Goal: Information Seeking & Learning: Compare options

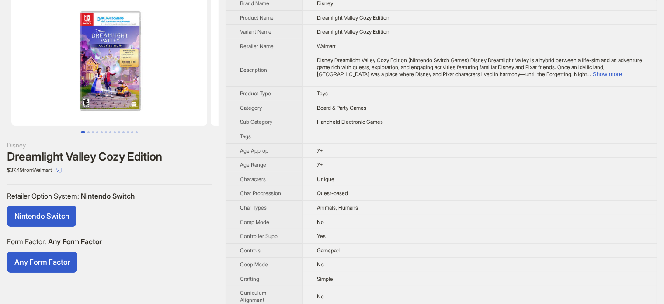
scroll to position [44, 0]
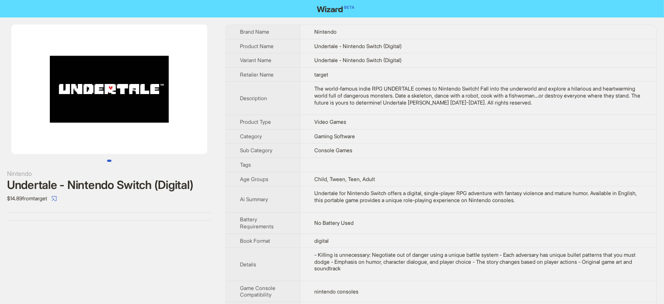
drag, startPoint x: 97, startPoint y: 111, endPoint x: 33, endPoint y: 121, distance: 64.3
click at [33, 121] on img at bounding box center [109, 88] width 196 height 129
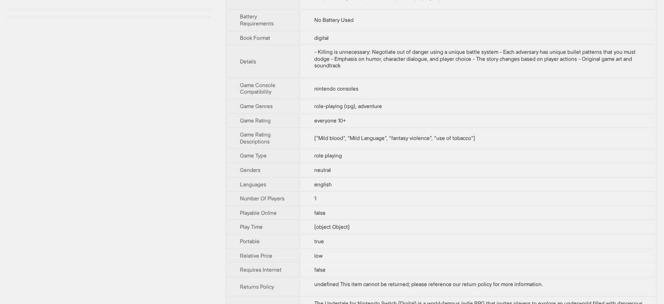
scroll to position [219, 0]
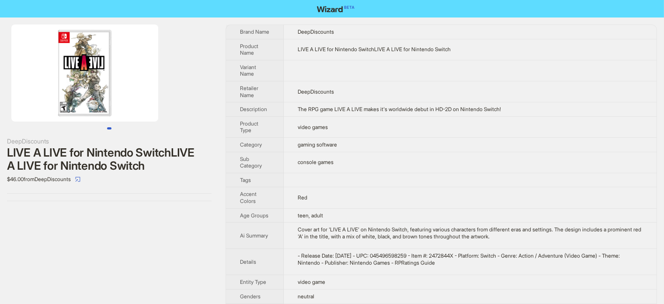
drag, startPoint x: 136, startPoint y: 95, endPoint x: 59, endPoint y: 101, distance: 77.2
click at [59, 101] on img at bounding box center [84, 72] width 147 height 97
drag, startPoint x: 94, startPoint y: 109, endPoint x: 51, endPoint y: 123, distance: 45.9
click at [51, 123] on div at bounding box center [109, 76] width 219 height 105
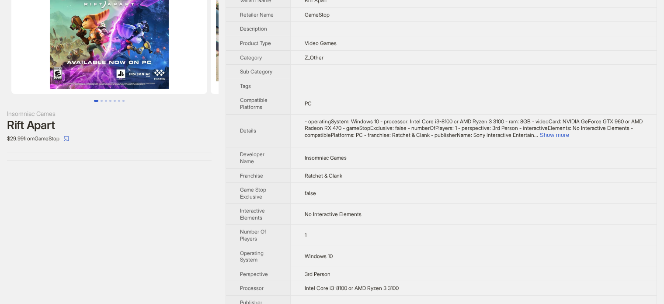
scroll to position [106, 0]
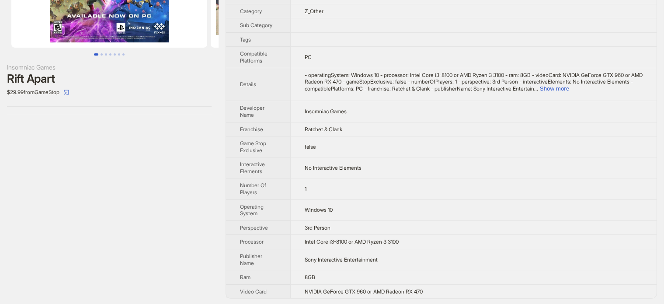
click at [45, 78] on div "Rift Apart" at bounding box center [109, 78] width 205 height 13
copy div "Rift Apart"
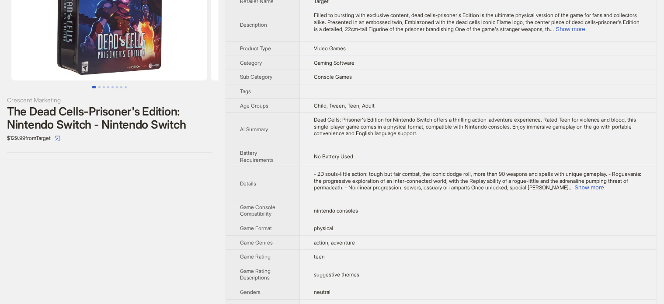
scroll to position [21, 0]
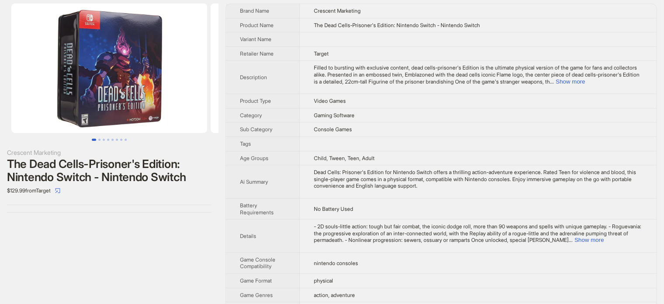
click at [143, 107] on img at bounding box center [109, 67] width 196 height 129
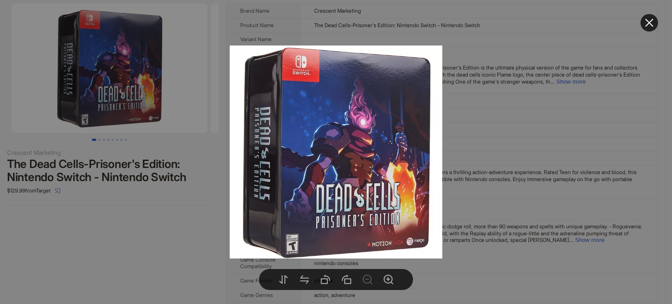
click at [113, 259] on div at bounding box center [336, 152] width 672 height 304
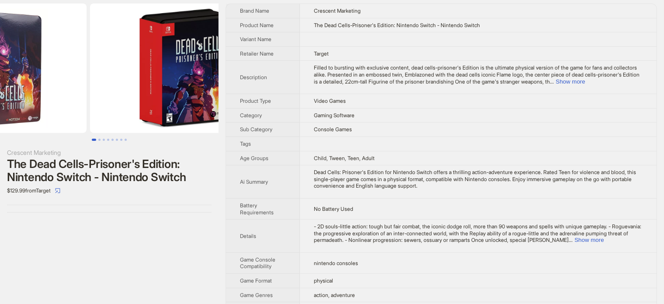
drag, startPoint x: 133, startPoint y: 109, endPoint x: 16, endPoint y: 109, distance: 116.8
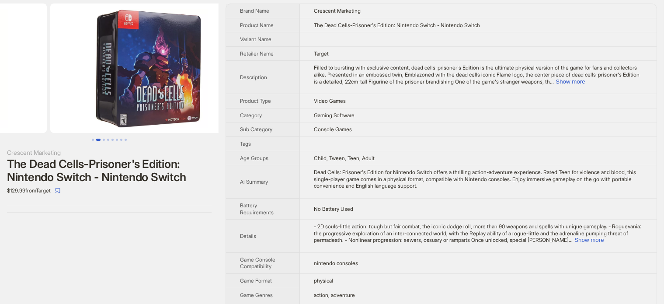
drag, startPoint x: 133, startPoint y: 94, endPoint x: 14, endPoint y: 106, distance: 119.5
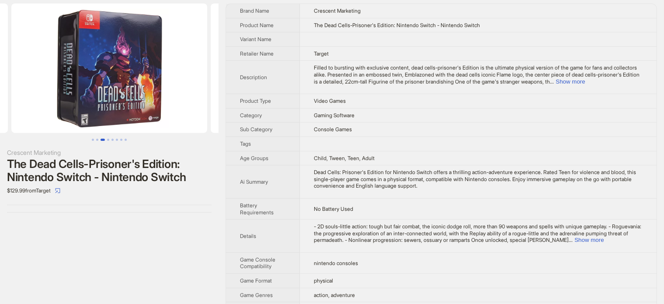
scroll to position [0, 598]
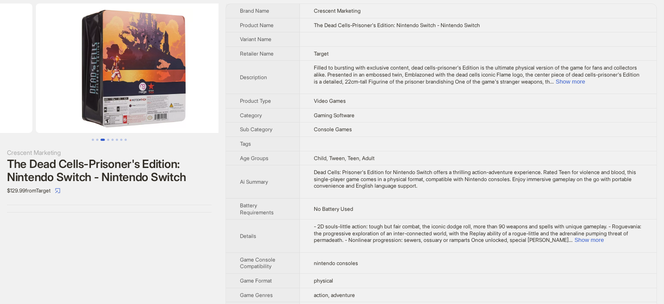
drag, startPoint x: 148, startPoint y: 104, endPoint x: 40, endPoint y: 108, distance: 107.7
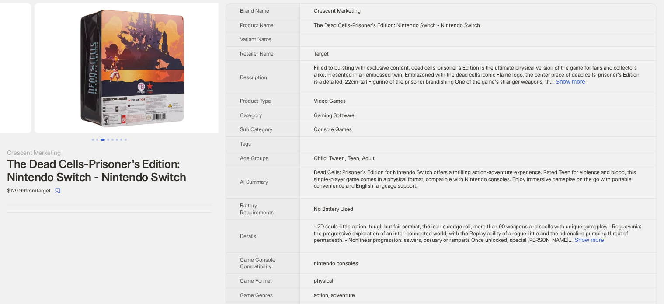
click at [41, 108] on ul at bounding box center [109, 67] width 219 height 129
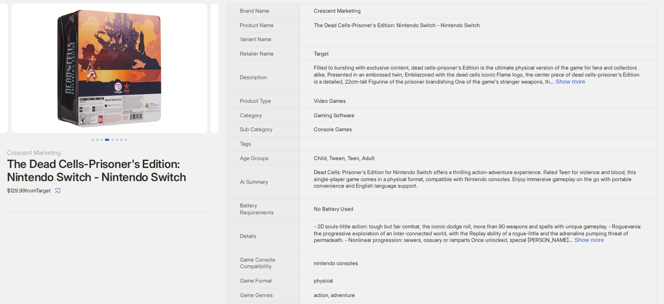
click at [91, 105] on img at bounding box center [109, 67] width 196 height 129
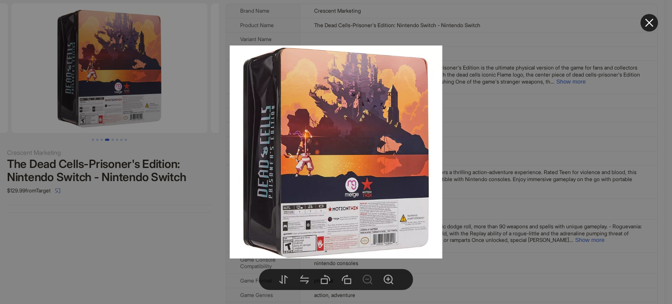
click at [147, 217] on div at bounding box center [336, 152] width 672 height 304
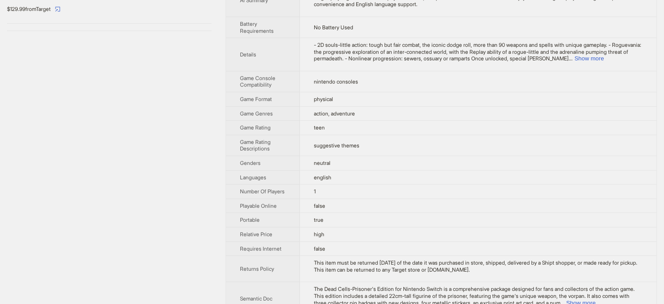
scroll to position [240, 0]
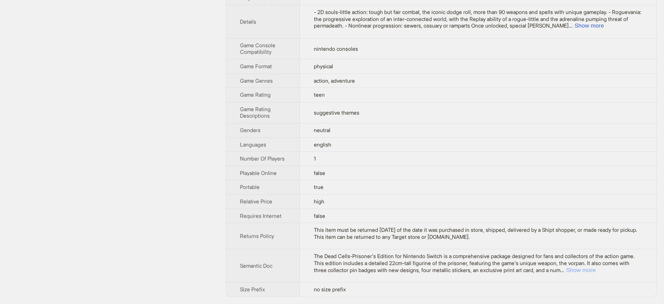
click at [596, 272] on button "Show more" at bounding box center [580, 270] width 29 height 7
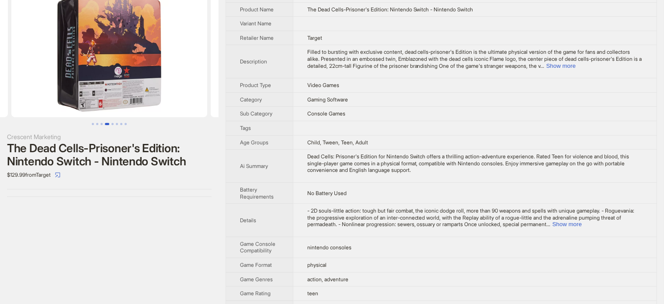
scroll to position [18, 0]
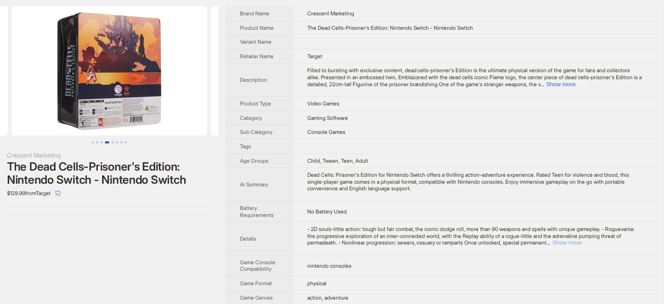
click at [582, 241] on button "Show more" at bounding box center [567, 242] width 29 height 7
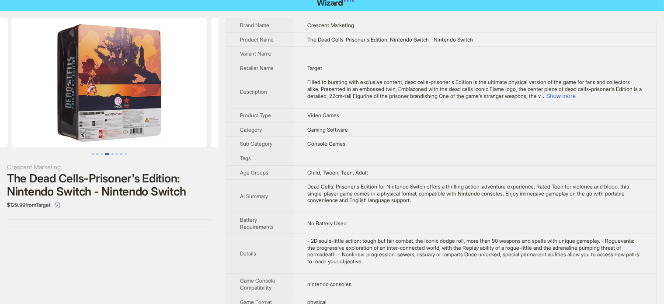
scroll to position [0, 0]
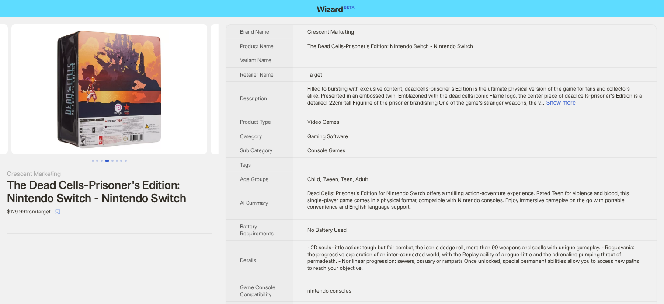
click at [60, 211] on icon "select" at bounding box center [57, 211] width 5 height 5
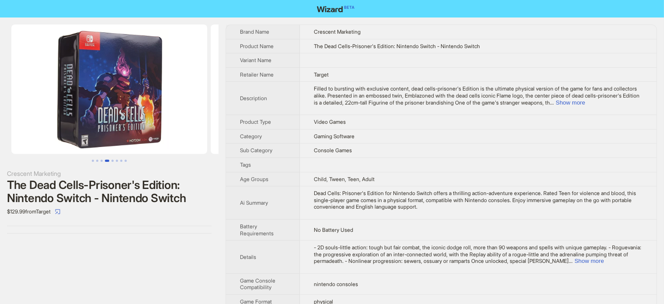
scroll to position [0, 598]
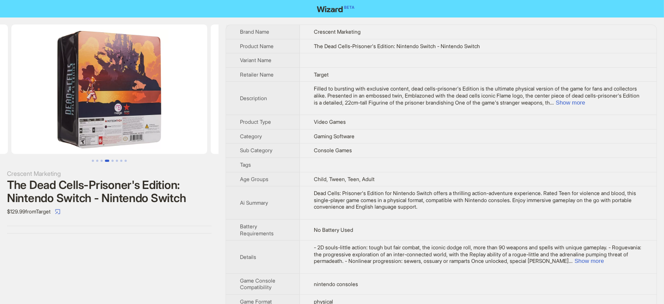
click at [96, 191] on div "The Dead Cells-Prisoner's Edition: Nintendo Switch - Nintendo Switch" at bounding box center [109, 191] width 205 height 26
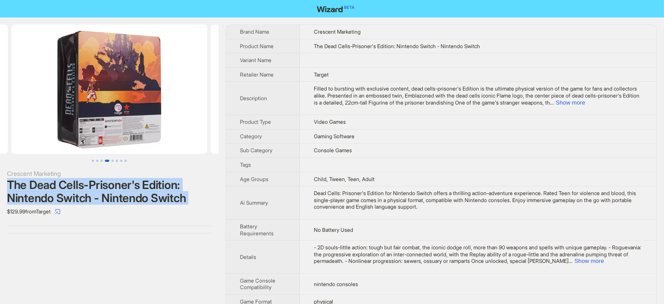
click at [96, 191] on div "The Dead Cells-Prisoner's Edition: Nintendo Switch - Nintendo Switch" at bounding box center [109, 191] width 205 height 26
copy div "The Dead Cells-Prisoner's Edition: Nintendo Switch - Nintendo Switch"
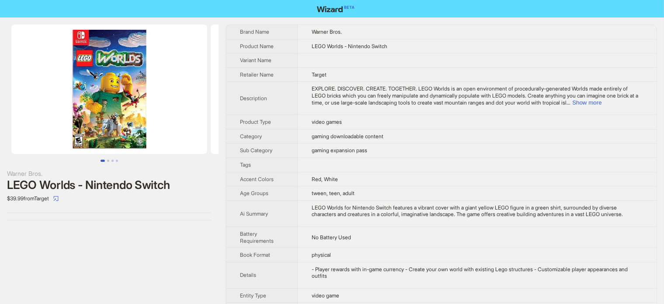
scroll to position [0, 89]
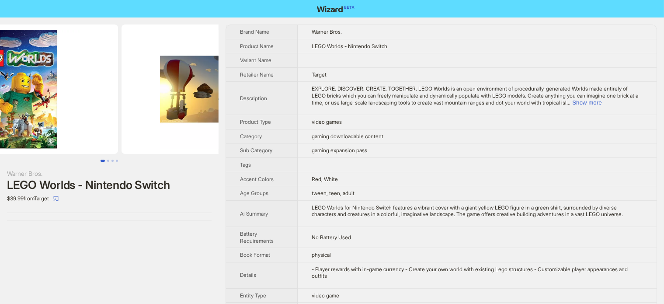
drag, startPoint x: 150, startPoint y: 122, endPoint x: 91, endPoint y: 138, distance: 61.8
click at [91, 138] on img at bounding box center [20, 88] width 196 height 129
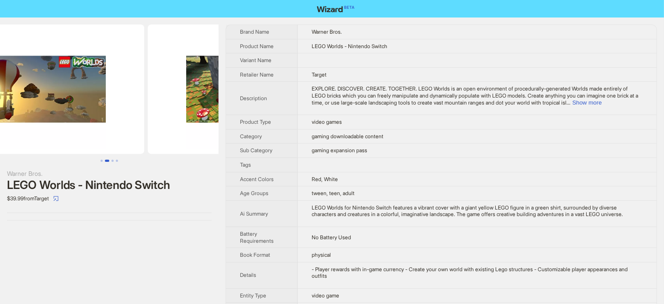
drag, startPoint x: 141, startPoint y: 135, endPoint x: 74, endPoint y: 146, distance: 68.3
click at [75, 146] on img at bounding box center [46, 88] width 196 height 129
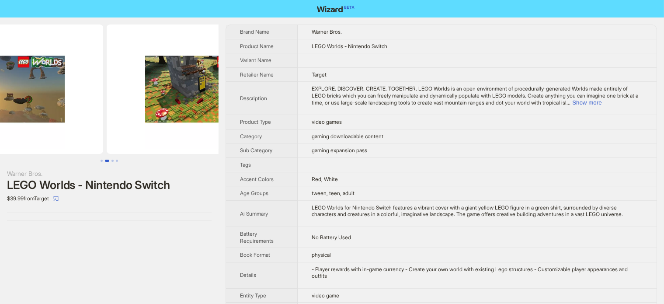
drag, startPoint x: 166, startPoint y: 136, endPoint x: 89, endPoint y: 143, distance: 77.3
click at [90, 143] on img at bounding box center [5, 88] width 196 height 129
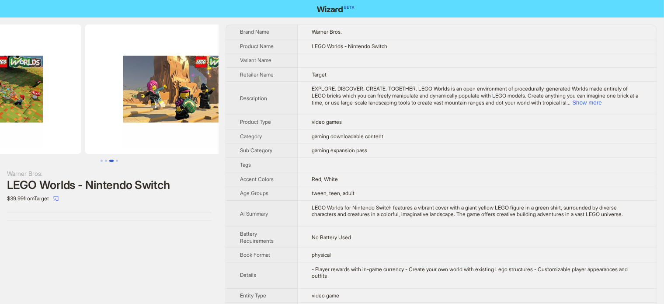
drag, startPoint x: 165, startPoint y: 115, endPoint x: 54, endPoint y: 136, distance: 112.6
click at [54, 136] on ul at bounding box center [109, 88] width 219 height 129
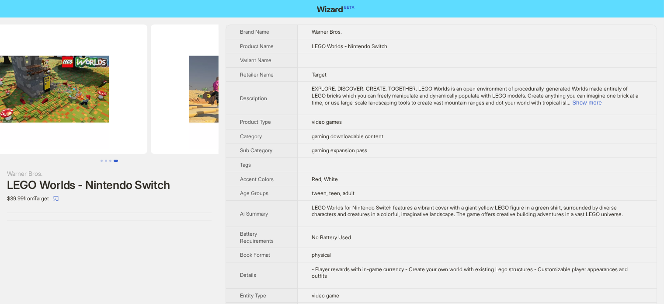
drag, startPoint x: 85, startPoint y: 121, endPoint x: 192, endPoint y: 127, distance: 107.3
click at [190, 128] on img at bounding box center [249, 88] width 196 height 129
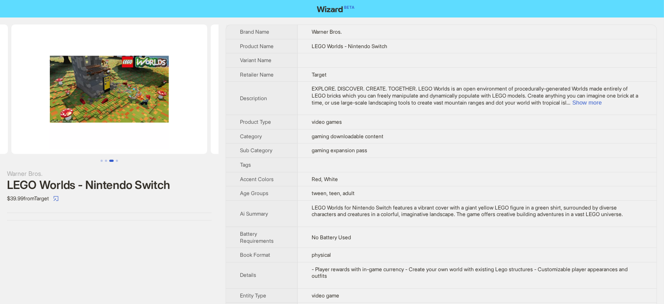
click at [126, 110] on img at bounding box center [109, 88] width 196 height 129
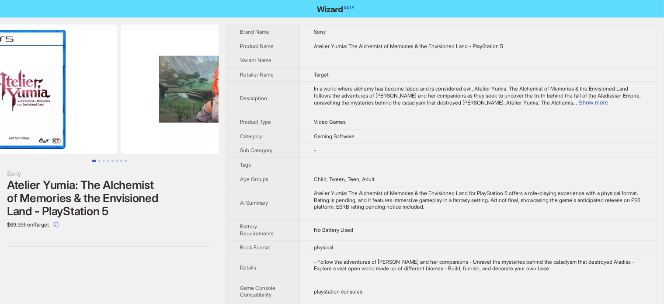
drag, startPoint x: 153, startPoint y: 110, endPoint x: 77, endPoint y: 108, distance: 76.6
click at [77, 108] on img at bounding box center [19, 88] width 196 height 129
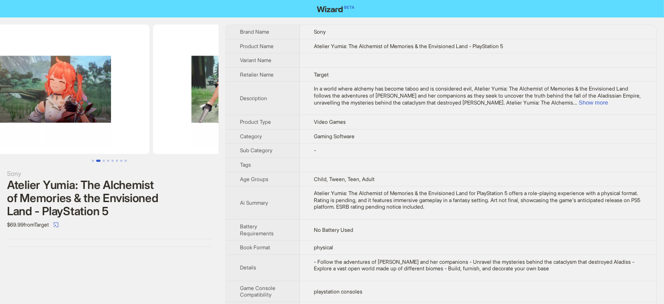
drag, startPoint x: 143, startPoint y: 112, endPoint x: 90, endPoint y: 127, distance: 55.9
click at [90, 126] on ul at bounding box center [109, 88] width 219 height 129
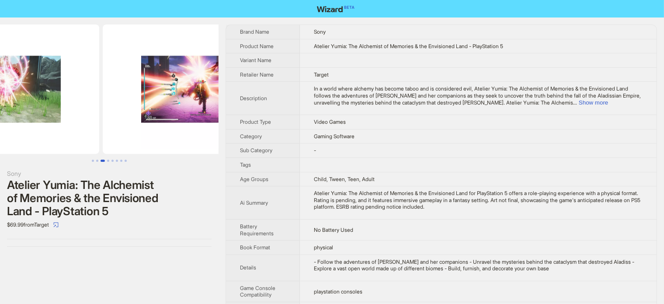
click at [88, 121] on img at bounding box center [1, 88] width 196 height 129
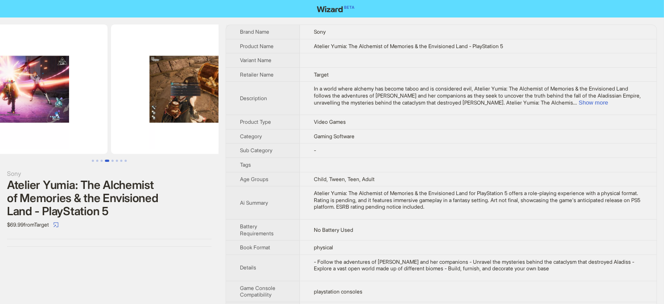
drag, startPoint x: 165, startPoint y: 119, endPoint x: 80, endPoint y: 133, distance: 86.3
click at [86, 131] on img at bounding box center [10, 88] width 196 height 129
drag, startPoint x: 80, startPoint y: 133, endPoint x: 73, endPoint y: 134, distance: 7.5
click at [111, 133] on img at bounding box center [209, 88] width 196 height 129
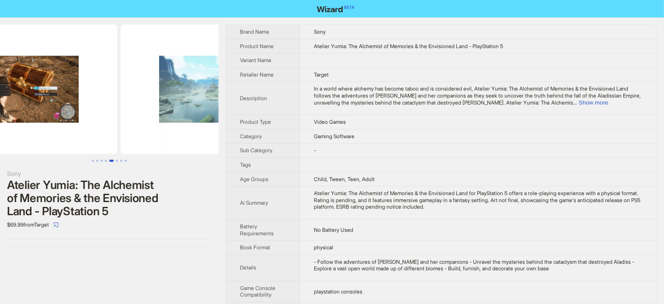
drag, startPoint x: 126, startPoint y: 122, endPoint x: 63, endPoint y: 119, distance: 62.6
click at [63, 119] on img at bounding box center [19, 88] width 196 height 129
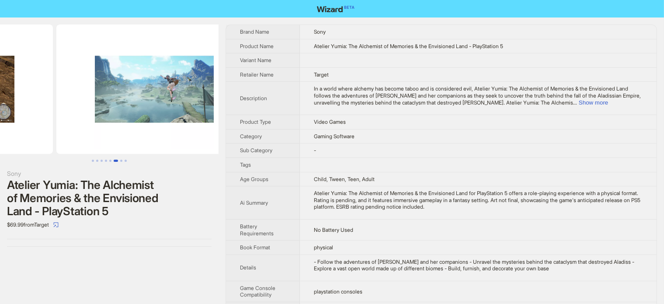
drag, startPoint x: 135, startPoint y: 114, endPoint x: 13, endPoint y: 105, distance: 121.9
click at [13, 105] on ul at bounding box center [109, 88] width 219 height 129
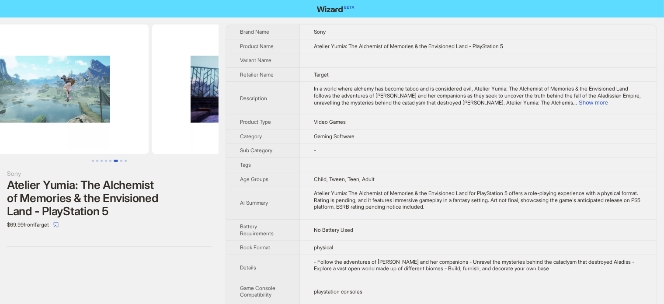
drag, startPoint x: 133, startPoint y: 116, endPoint x: 31, endPoint y: 131, distance: 102.6
click at [28, 131] on img at bounding box center [51, 88] width 196 height 129
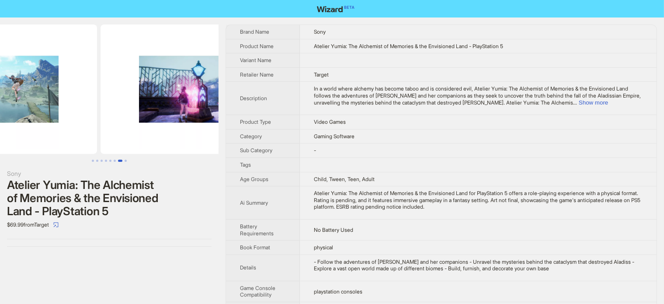
drag, startPoint x: 112, startPoint y: 124, endPoint x: 147, endPoint y: 122, distance: 35.1
click at [164, 132] on img at bounding box center [199, 88] width 196 height 129
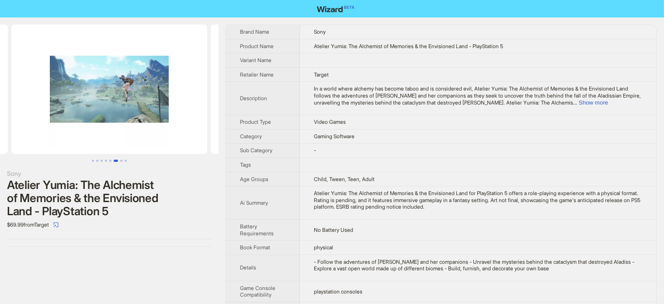
click at [116, 104] on img at bounding box center [109, 88] width 196 height 129
click at [140, 106] on img at bounding box center [109, 88] width 196 height 129
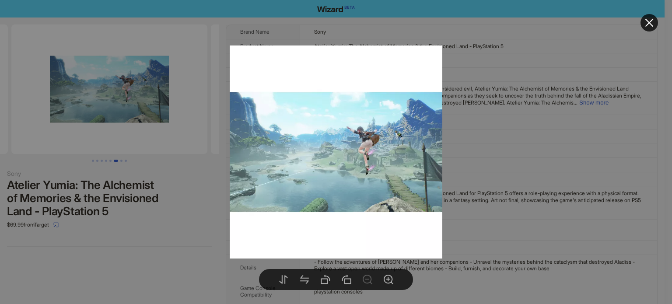
click at [196, 232] on div at bounding box center [336, 152] width 672 height 304
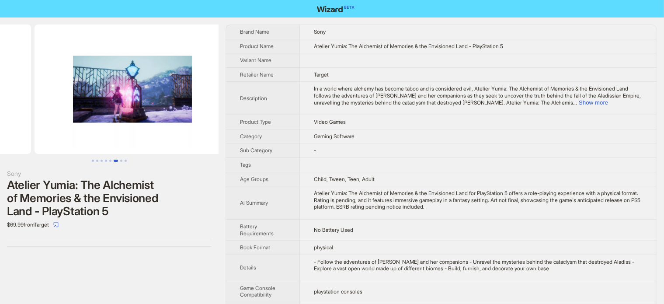
drag, startPoint x: 145, startPoint y: 124, endPoint x: 25, endPoint y: 124, distance: 119.8
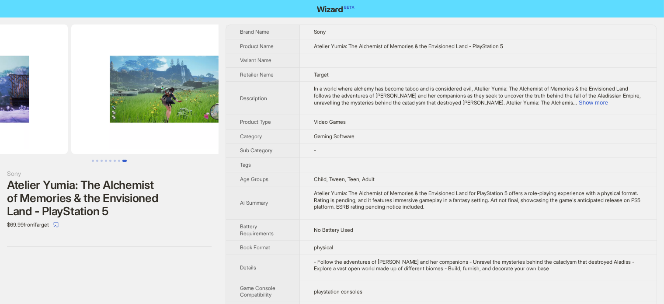
drag, startPoint x: 23, startPoint y: 106, endPoint x: 9, endPoint y: 106, distance: 14.0
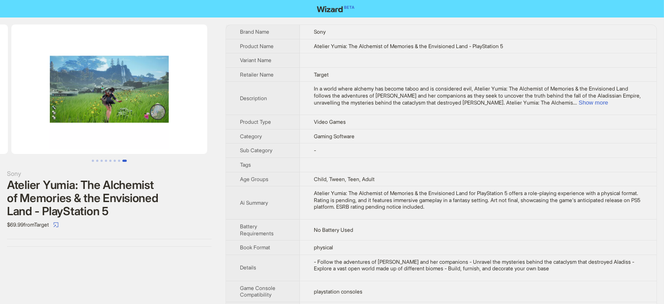
click at [119, 96] on img at bounding box center [109, 88] width 196 height 129
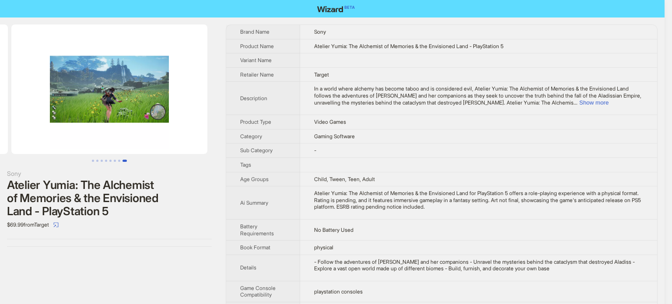
drag, startPoint x: 140, startPoint y: 115, endPoint x: 18, endPoint y: 115, distance: 121.1
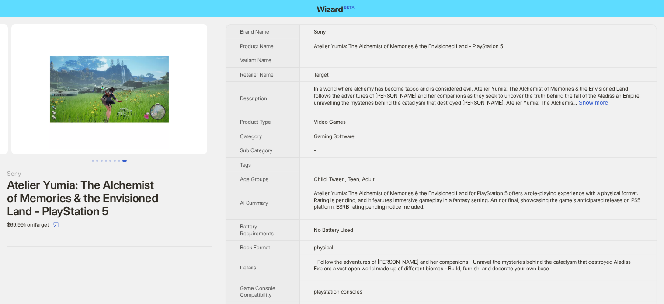
click at [172, 230] on div "$69.99 from Target" at bounding box center [109, 225] width 205 height 14
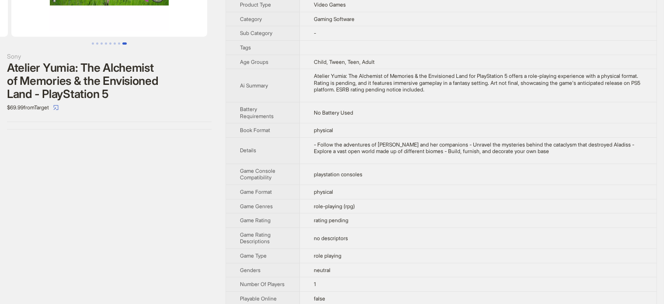
scroll to position [131, 0]
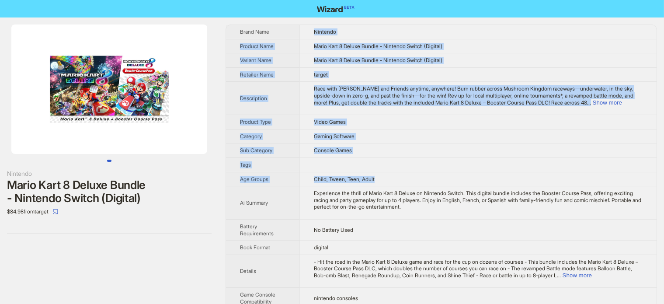
drag, startPoint x: 310, startPoint y: 30, endPoint x: 395, endPoint y: 185, distance: 176.7
click at [395, 185] on tbody "Brand Name Nintendo Product Name Mario Kart 8 Deluxe Bundle - Nintendo Switch (…" at bounding box center [441, 303] width 431 height 557
copy tbody "Nintendo Product Name Mario Kart 8 Deluxe Bundle - Nintendo Switch (Digital) Va…"
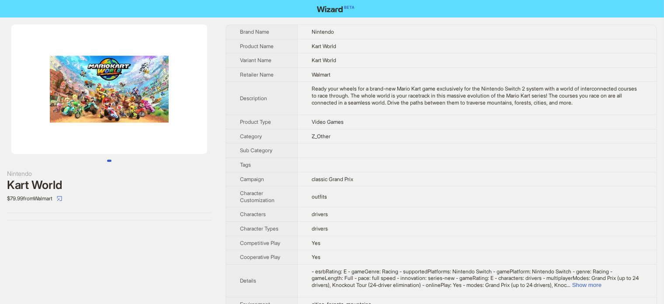
click at [318, 51] on td "Kart World" at bounding box center [476, 46] width 359 height 14
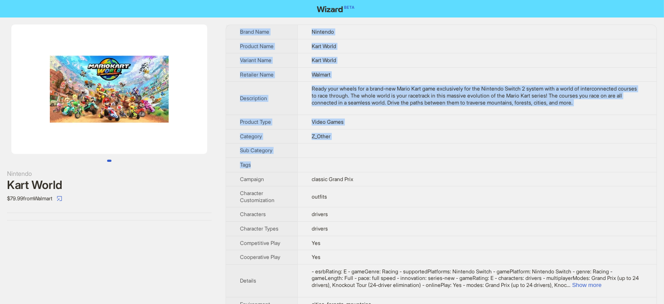
drag, startPoint x: 307, startPoint y: 24, endPoint x: 371, endPoint y: 166, distance: 155.4
click at [360, 150] on td at bounding box center [476, 150] width 359 height 14
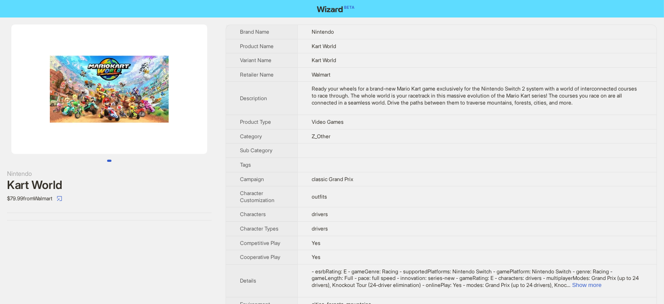
click at [345, 134] on td "Z_Other" at bounding box center [476, 136] width 359 height 14
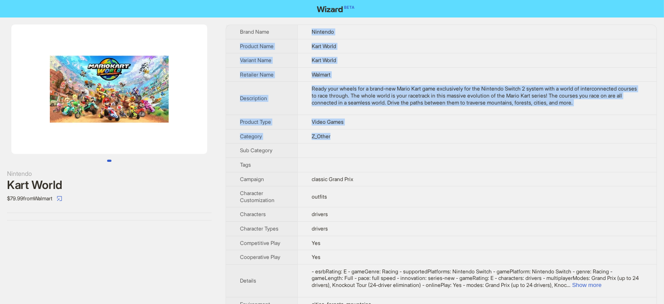
drag, startPoint x: 345, startPoint y: 134, endPoint x: 310, endPoint y: 34, distance: 106.5
copy tbody "Nintendo Product Name Kart World Variant Name Kart World Retailer Name Walmart …"
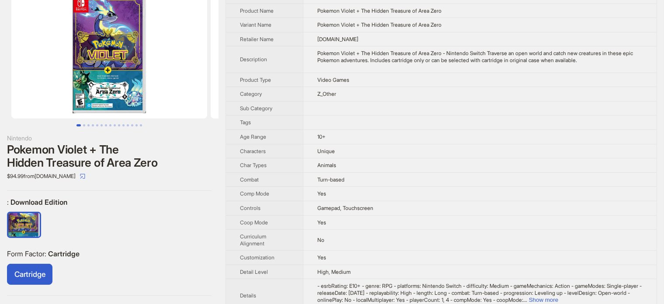
scroll to position [87, 0]
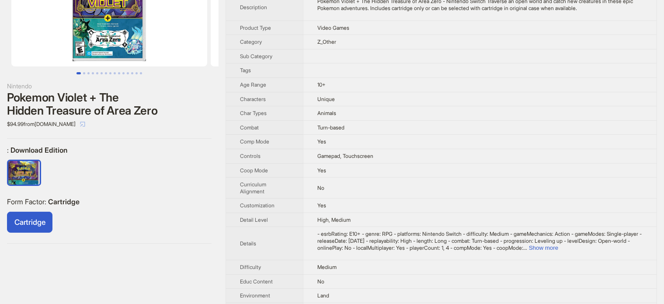
click at [80, 122] on icon "select" at bounding box center [82, 124] width 5 height 5
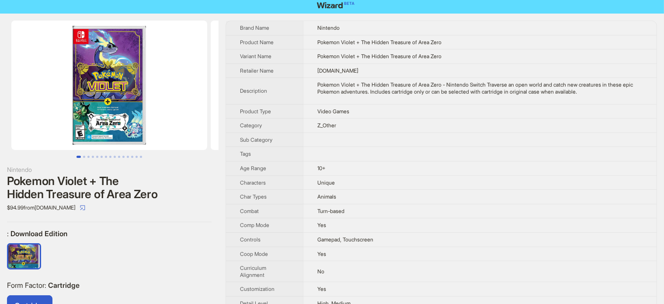
scroll to position [3, 0]
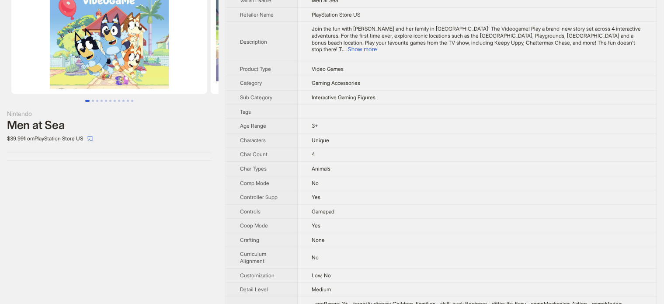
scroll to position [45, 0]
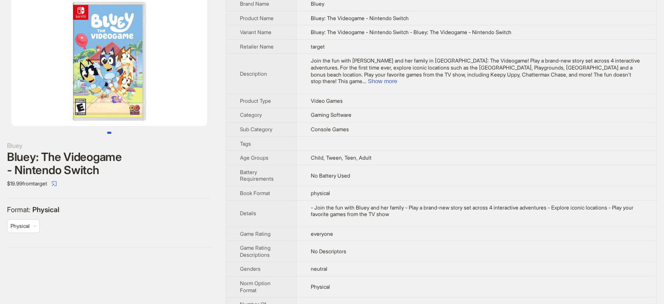
scroll to position [117, 0]
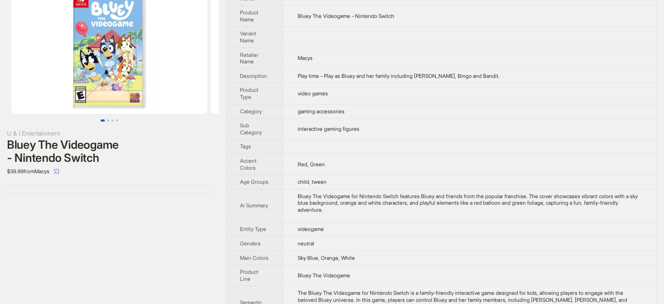
scroll to position [24, 0]
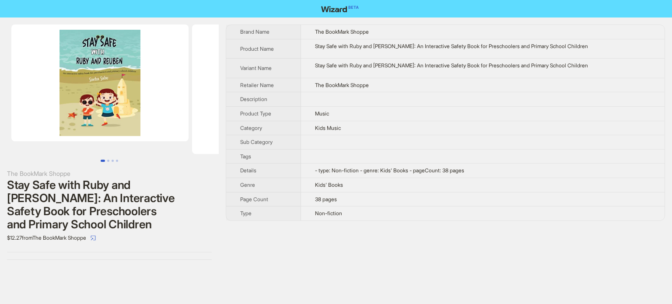
click at [80, 199] on div "Stay Safe with Ruby and [PERSON_NAME]: An Interactive Safety Book for Preschool…" at bounding box center [109, 204] width 205 height 52
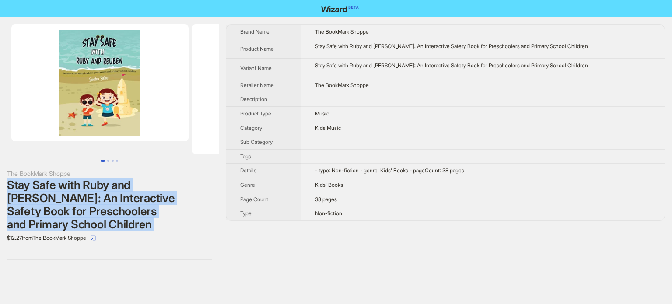
click at [80, 199] on div "Stay Safe with Ruby and Reuben: An Interactive Safety Book for Preschoolers and…" at bounding box center [109, 204] width 205 height 52
copy div "Stay Safe with Ruby and Reuben: An Interactive Safety Book for Preschoolers and…"
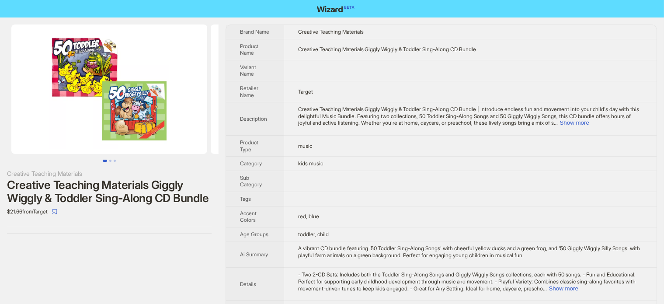
click at [72, 205] on div "Creative Teaching Materials Giggly Wiggly & Toddler Sing-Along CD Bundle" at bounding box center [109, 191] width 205 height 26
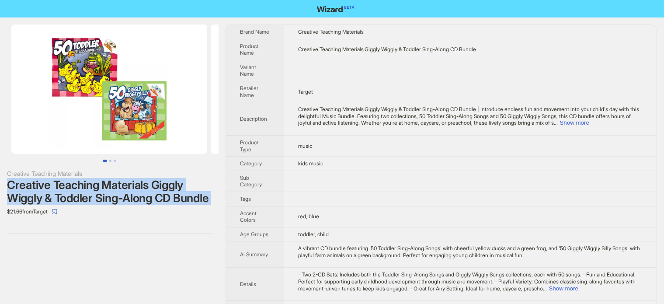
click at [72, 205] on div "Creative Teaching Materials Giggly Wiggly & Toddler Sing-Along CD Bundle" at bounding box center [109, 191] width 205 height 26
copy div "Creative Teaching Materials Giggly Wiggly & Toddler Sing-Along CD Bundle"
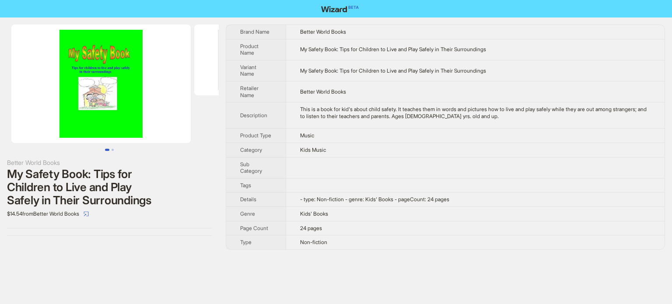
click at [92, 173] on div "My Safety Book: Tips for Children to Live and Play Safely in Their Surroundings" at bounding box center [109, 186] width 205 height 39
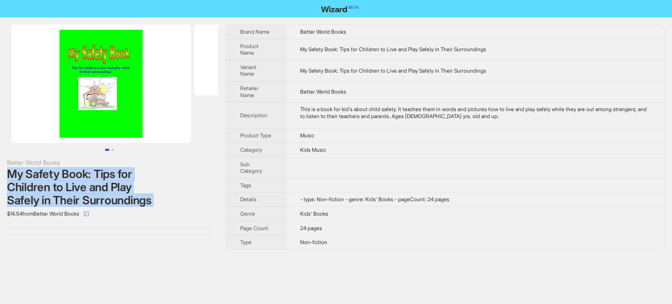
click at [92, 173] on div "My Safety Book: Tips for Children to Live and Play Safely in Their Surroundings" at bounding box center [109, 186] width 205 height 39
copy div "My Safety Book: Tips for Children to Live and Play Safely in Their Surroundings"
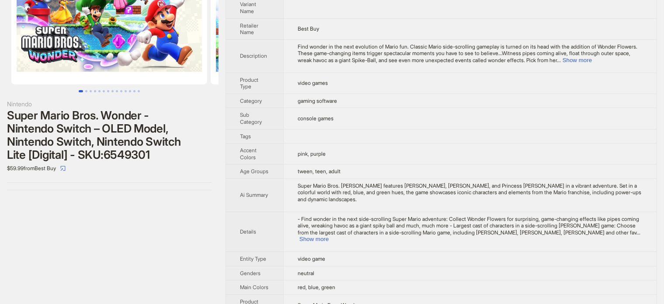
scroll to position [114, 0]
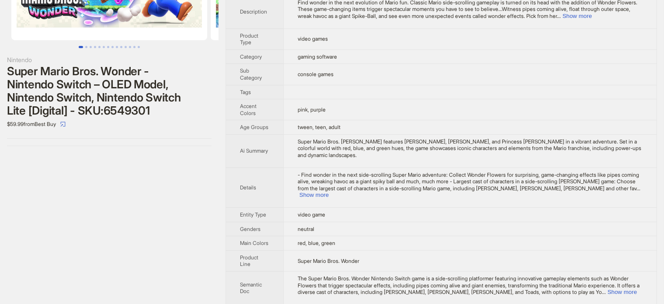
click at [123, 93] on div "Super Mario Bros. Wonder - Nintendo Switch – OLED Model, Nintendo Switch, Ninte…" at bounding box center [109, 91] width 205 height 52
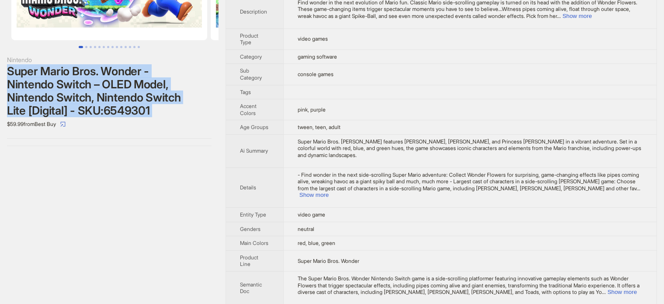
click at [123, 93] on div "Super Mario Bros. Wonder - Nintendo Switch – OLED Model, Nintendo Switch, Ninte…" at bounding box center [109, 91] width 205 height 52
copy div "Super Mario Bros. Wonder - Nintendo Switch – OLED Model, Nintendo Switch, Ninte…"
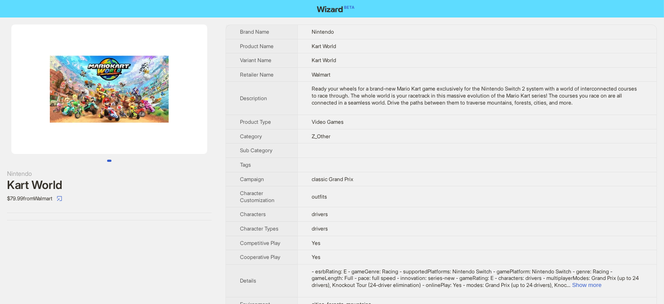
drag, startPoint x: 148, startPoint y: 114, endPoint x: 31, endPoint y: 114, distance: 116.3
click at [31, 114] on img at bounding box center [109, 88] width 196 height 129
click at [45, 185] on div "Kart World" at bounding box center [109, 184] width 205 height 13
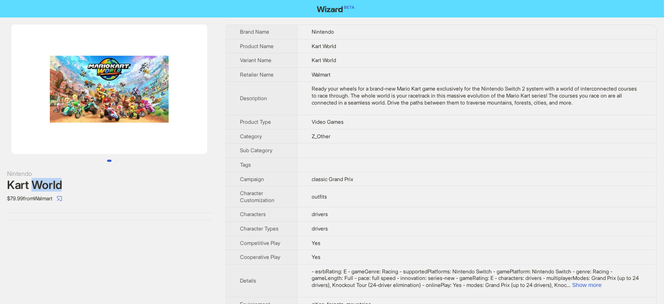
click at [45, 185] on div "Kart World" at bounding box center [109, 184] width 205 height 13
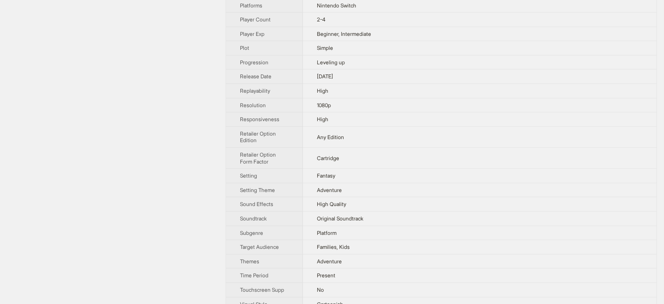
scroll to position [722, 0]
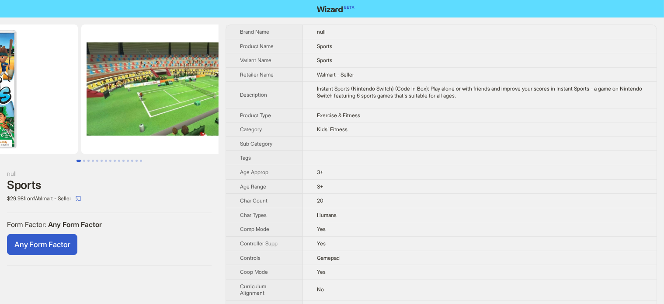
drag, startPoint x: 38, startPoint y: 109, endPoint x: 32, endPoint y: 109, distance: 6.6
click at [32, 109] on ul at bounding box center [109, 88] width 219 height 129
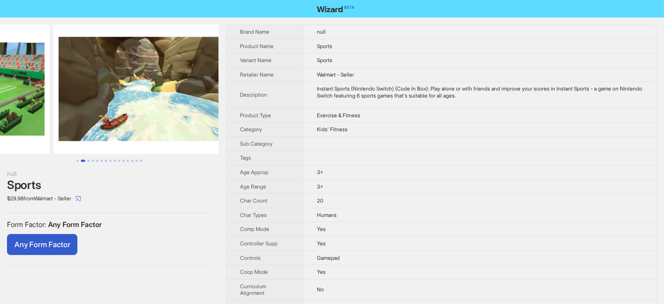
drag, startPoint x: 73, startPoint y: 116, endPoint x: 17, endPoint y: 119, distance: 56.0
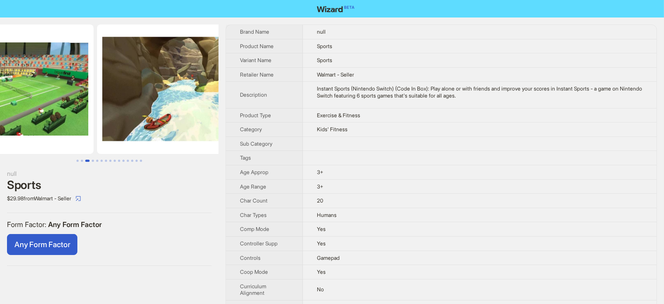
drag, startPoint x: 93, startPoint y: 115, endPoint x: 169, endPoint y: 113, distance: 76.5
click at [171, 113] on img at bounding box center [195, 88] width 196 height 129
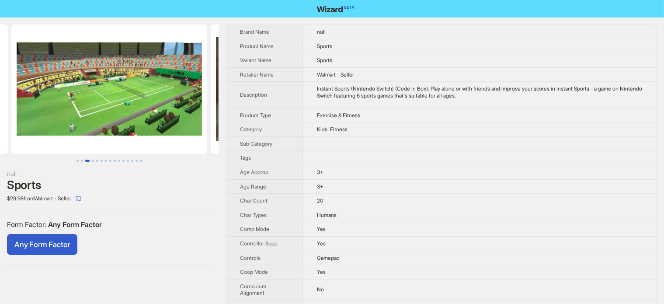
scroll to position [0, 199]
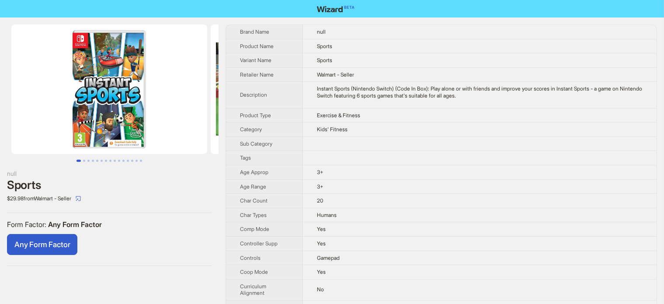
drag, startPoint x: 181, startPoint y: 114, endPoint x: 193, endPoint y: 114, distance: 11.8
click at [192, 114] on ul at bounding box center [109, 88] width 219 height 129
drag, startPoint x: 90, startPoint y: 114, endPoint x: 105, endPoint y: 113, distance: 15.7
click at [91, 114] on img at bounding box center [109, 88] width 196 height 129
drag, startPoint x: 105, startPoint y: 113, endPoint x: 189, endPoint y: 113, distance: 83.5
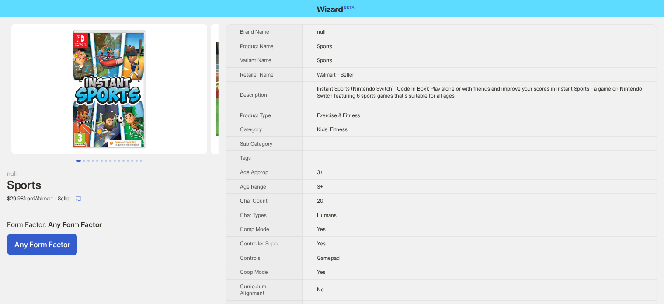
click at [189, 113] on img at bounding box center [109, 88] width 196 height 129
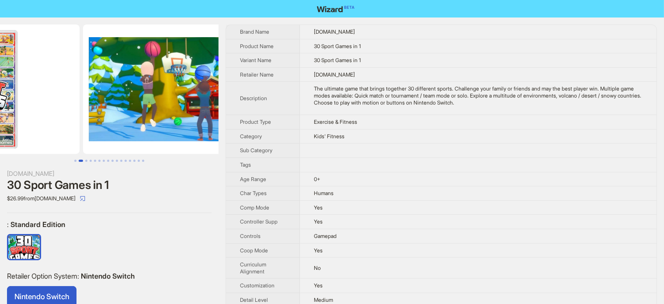
drag, startPoint x: 160, startPoint y: 117, endPoint x: 47, endPoint y: 144, distance: 116.4
click at [49, 142] on ul at bounding box center [109, 88] width 219 height 129
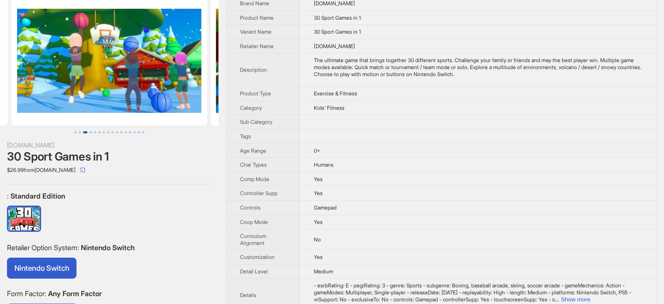
scroll to position [44, 0]
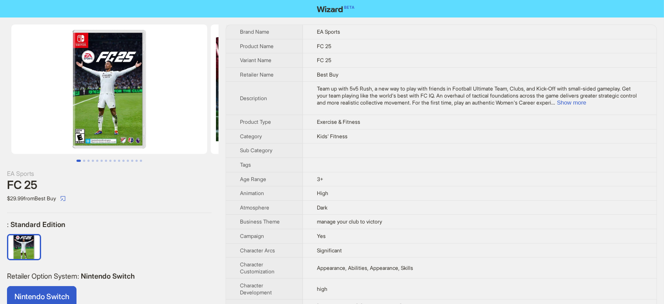
click at [106, 120] on img at bounding box center [109, 88] width 196 height 129
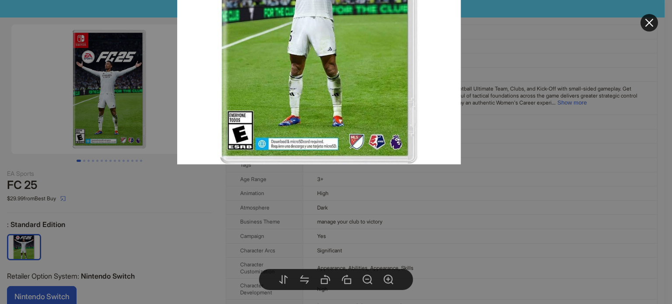
click at [105, 204] on div at bounding box center [336, 152] width 672 height 304
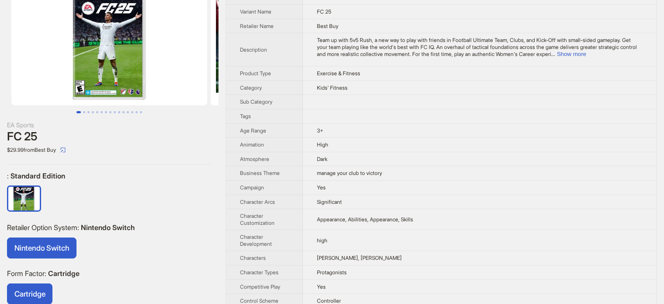
scroll to position [27, 0]
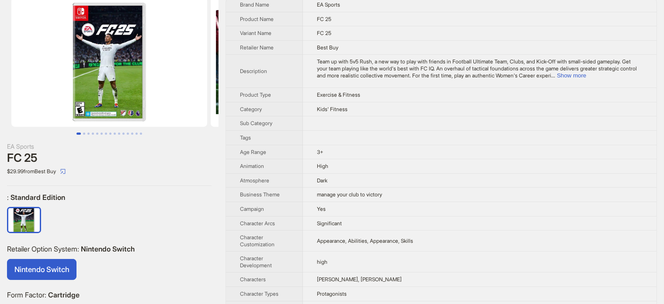
click at [30, 155] on div "FC 25" at bounding box center [109, 157] width 205 height 13
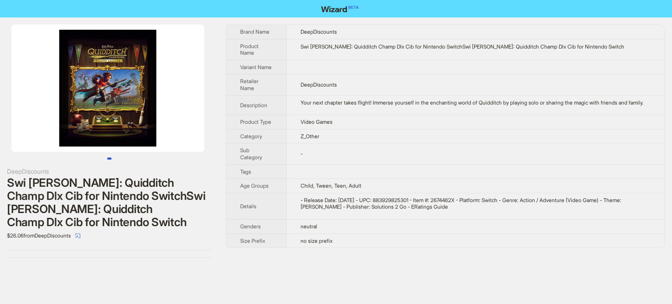
drag, startPoint x: 175, startPoint y: 104, endPoint x: 89, endPoint y: 128, distance: 89.0
click at [84, 129] on img at bounding box center [107, 87] width 193 height 127
drag, startPoint x: 131, startPoint y: 119, endPoint x: 98, endPoint y: 127, distance: 34.2
click at [98, 127] on img at bounding box center [107, 87] width 193 height 127
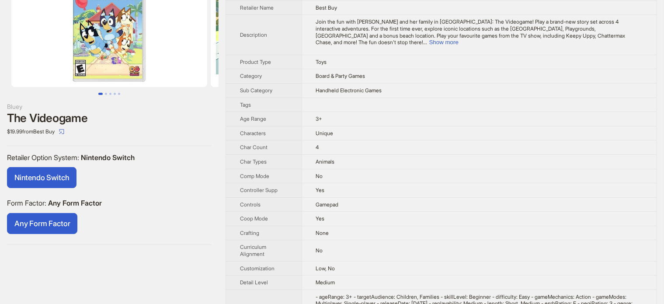
scroll to position [35, 0]
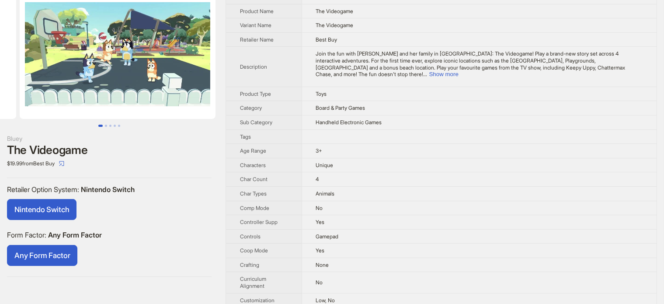
drag, startPoint x: 164, startPoint y: 68, endPoint x: 63, endPoint y: 96, distance: 103.9
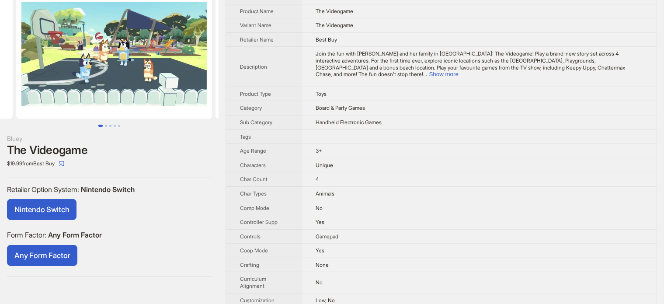
click at [63, 96] on ul at bounding box center [109, 54] width 219 height 129
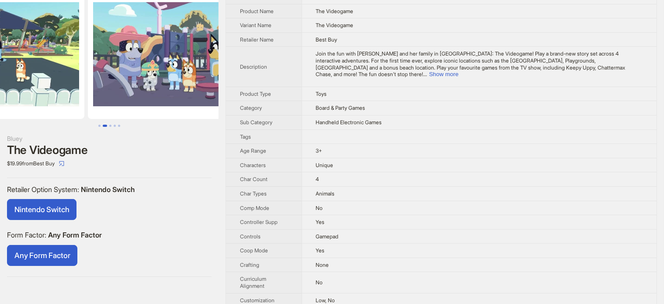
drag, startPoint x: 161, startPoint y: 66, endPoint x: 78, endPoint y: 88, distance: 86.3
click at [78, 88] on ul at bounding box center [109, 54] width 219 height 129
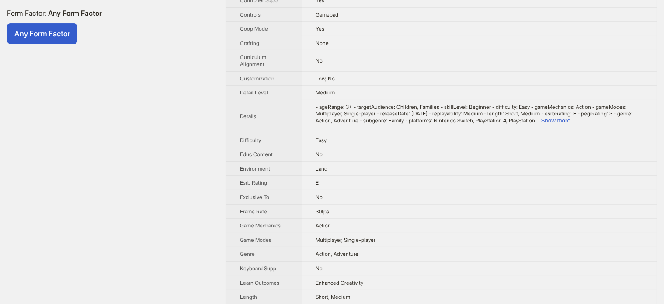
scroll to position [248, 0]
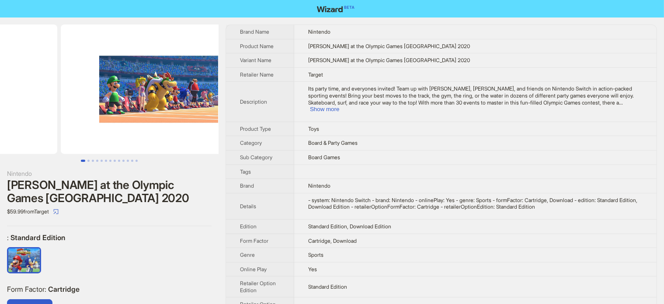
drag, startPoint x: 153, startPoint y: 122, endPoint x: 54, endPoint y: 133, distance: 99.5
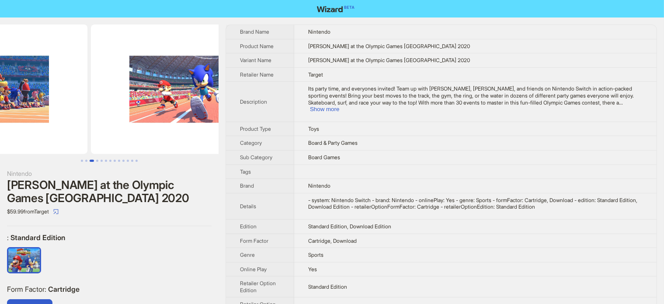
drag, startPoint x: 118, startPoint y: 125, endPoint x: 61, endPoint y: 139, distance: 58.1
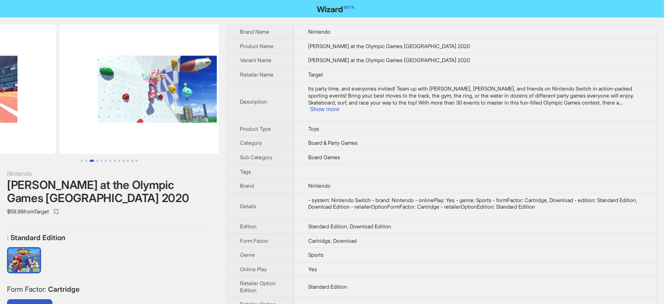
drag, startPoint x: 158, startPoint y: 108, endPoint x: 46, endPoint y: 124, distance: 113.5
click at [37, 126] on ul at bounding box center [109, 88] width 219 height 129
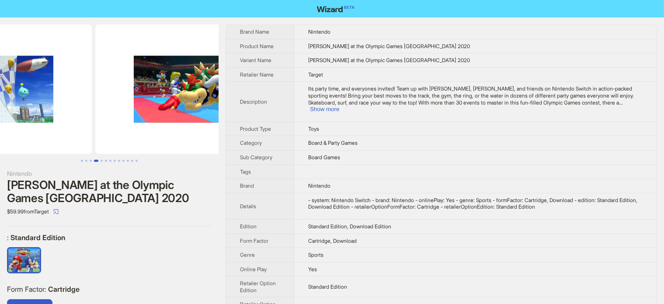
drag, startPoint x: 105, startPoint y: 123, endPoint x: 49, endPoint y: 136, distance: 57.9
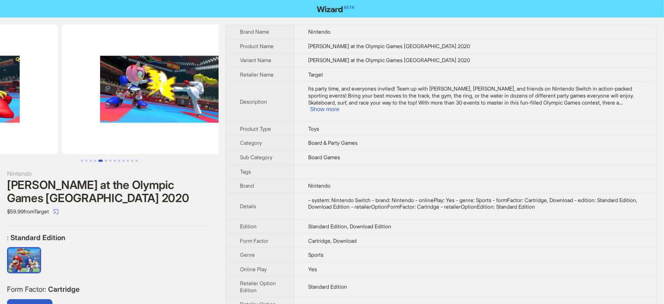
drag, startPoint x: 125, startPoint y: 119, endPoint x: 40, endPoint y: 128, distance: 85.4
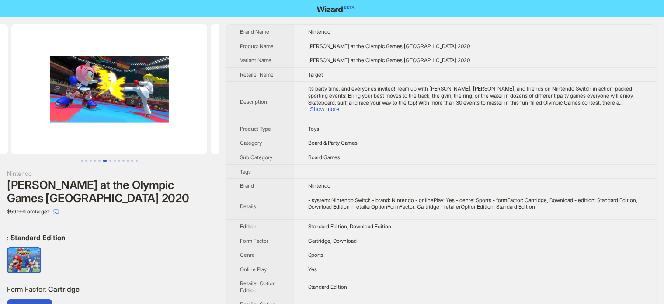
scroll to position [34, 0]
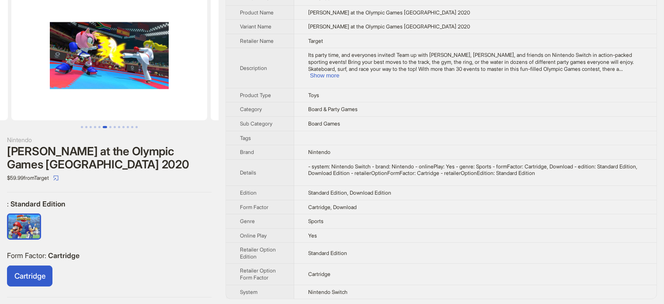
click at [74, 155] on div "Mario Sonic at the Olympic Games Tokyo 2020" at bounding box center [109, 158] width 205 height 26
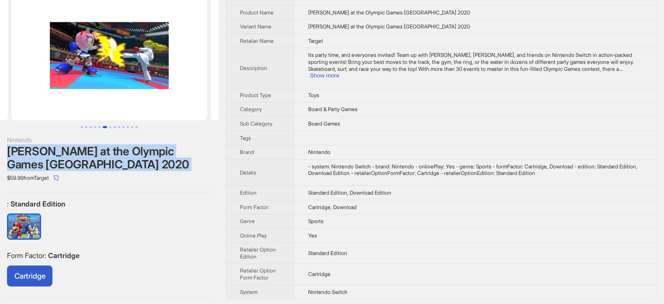
click at [74, 155] on div "Mario Sonic at the Olympic Games Tokyo 2020" at bounding box center [109, 158] width 205 height 26
copy div "Mario Sonic at the Olympic Games Tokyo 2020"
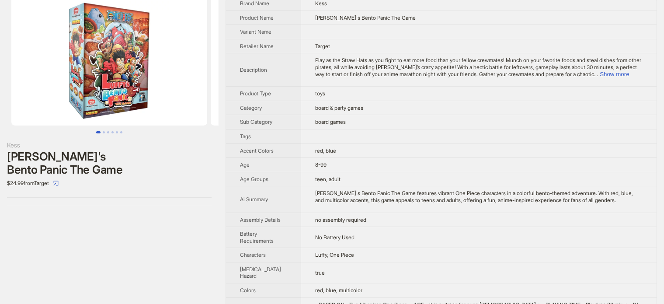
scroll to position [44, 0]
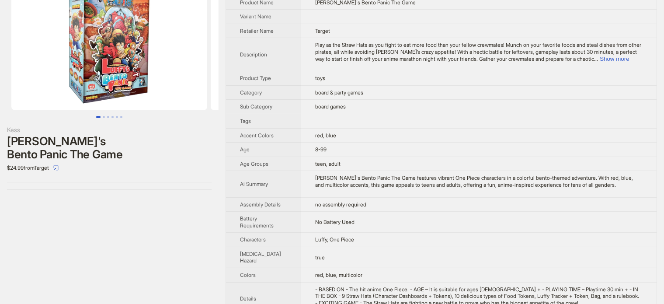
click at [89, 143] on div "[PERSON_NAME]'s Bento Panic The Game" at bounding box center [109, 148] width 205 height 26
click at [89, 143] on div "Luffy's Bento Panic The Game" at bounding box center [109, 148] width 205 height 26
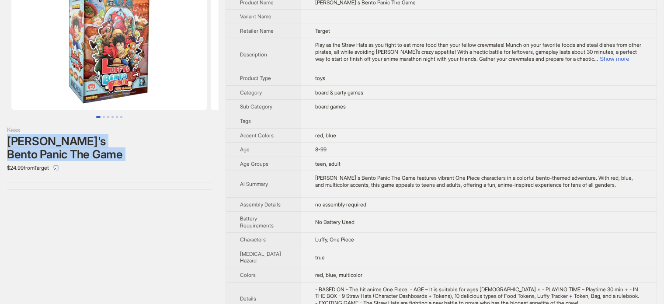
click at [89, 143] on div "Luffy's Bento Panic The Game" at bounding box center [109, 148] width 205 height 26
copy div "Luffy's Bento Panic The Game"
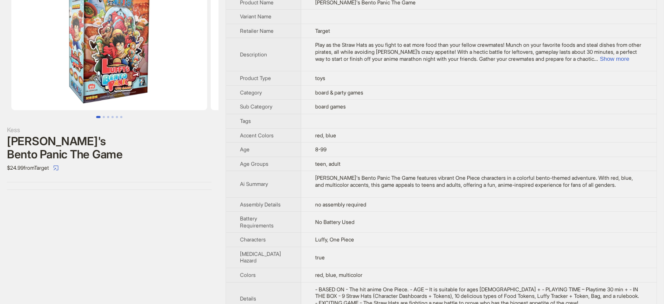
click at [156, 161] on div "$24.99 from Target" at bounding box center [109, 168] width 205 height 14
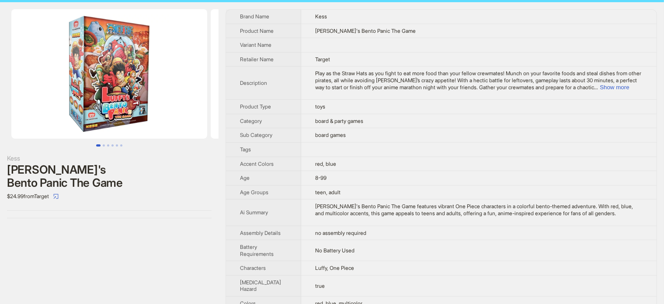
scroll to position [0, 0]
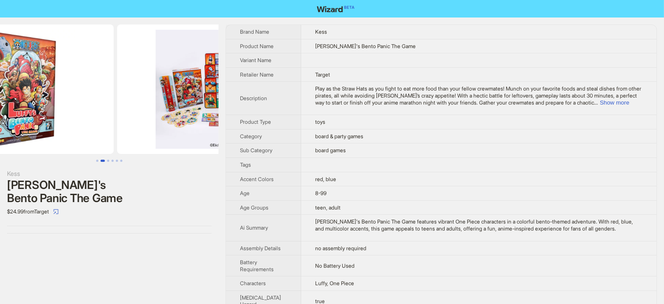
drag, startPoint x: 160, startPoint y: 119, endPoint x: 117, endPoint y: 67, distance: 67.4
click at [82, 119] on img at bounding box center [16, 88] width 196 height 129
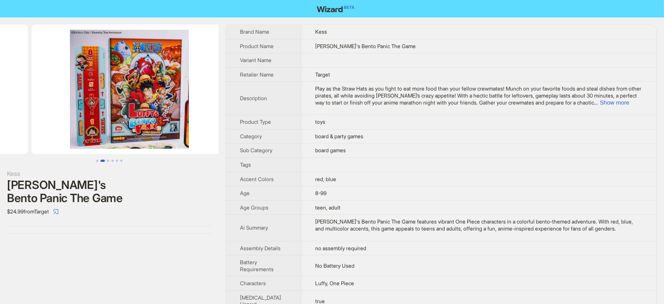
drag, startPoint x: 162, startPoint y: 108, endPoint x: 42, endPoint y: 106, distance: 120.3
click at [42, 106] on ul at bounding box center [109, 88] width 219 height 129
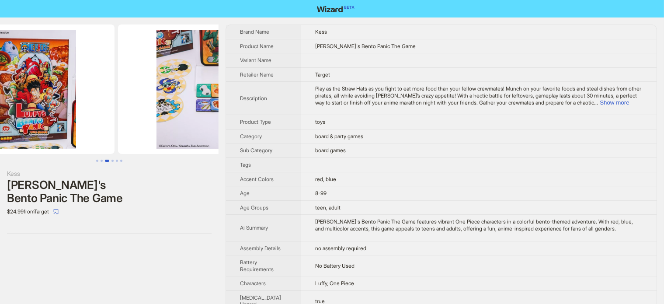
click at [56, 117] on img at bounding box center [17, 88] width 196 height 129
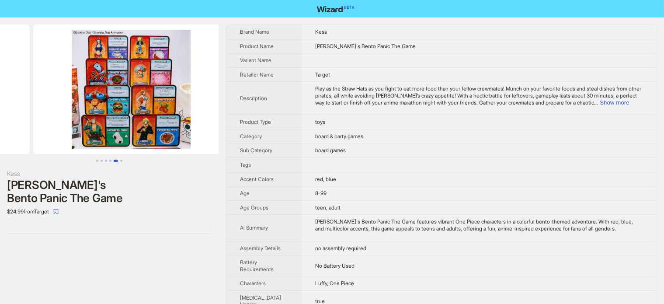
drag, startPoint x: 157, startPoint y: 108, endPoint x: 38, endPoint y: 125, distance: 119.7
click at [38, 125] on ul at bounding box center [109, 88] width 219 height 129
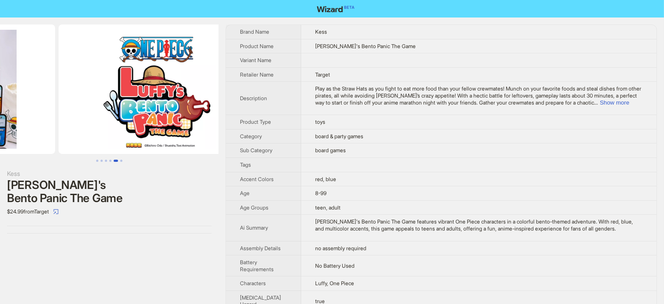
drag, startPoint x: 144, startPoint y: 104, endPoint x: 3, endPoint y: 121, distance: 141.8
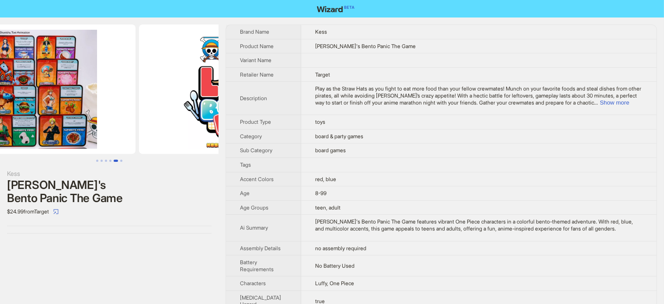
drag, startPoint x: 32, startPoint y: 110, endPoint x: 82, endPoint y: 118, distance: 50.9
click at [143, 121] on ul at bounding box center [109, 88] width 219 height 129
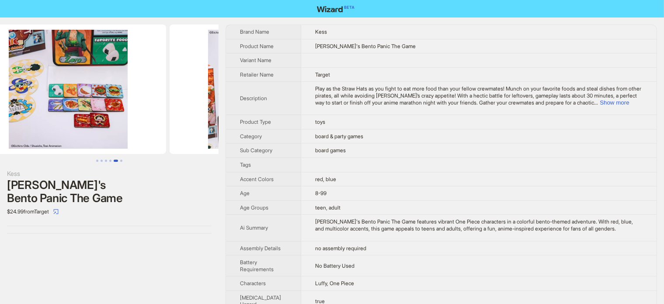
drag, startPoint x: 52, startPoint y: 122, endPoint x: 140, endPoint y: 120, distance: 87.5
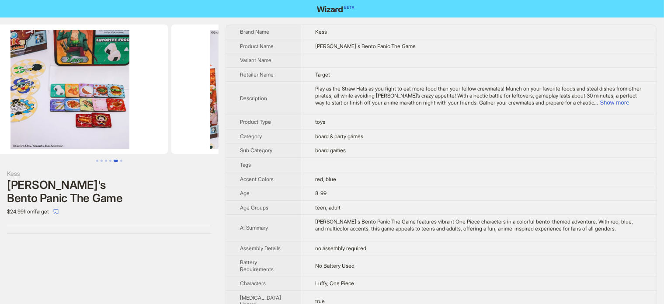
click at [140, 120] on ul at bounding box center [109, 88] width 219 height 129
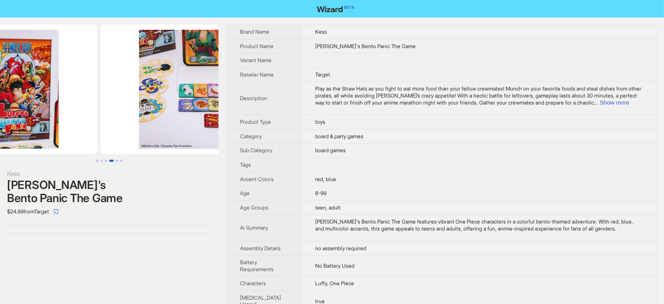
drag, startPoint x: 50, startPoint y: 115, endPoint x: 164, endPoint y: 114, distance: 114.6
click at [164, 114] on ul at bounding box center [109, 88] width 219 height 129
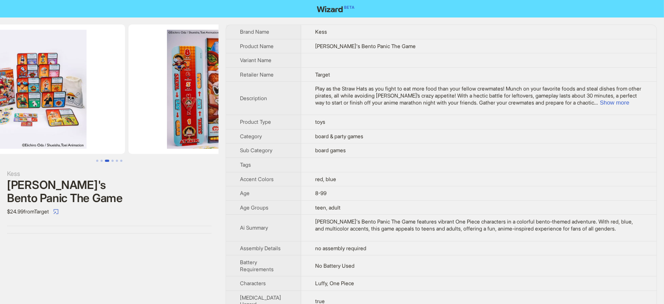
drag, startPoint x: 63, startPoint y: 112, endPoint x: 115, endPoint y: 124, distance: 54.1
click at [160, 121] on img at bounding box center [227, 88] width 196 height 129
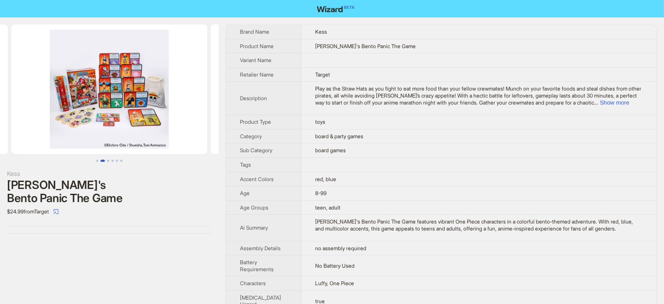
scroll to position [0, 41]
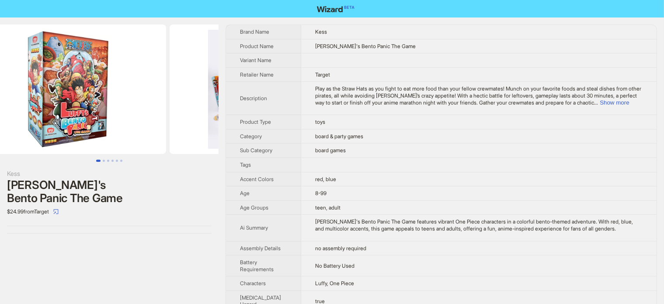
drag, startPoint x: 65, startPoint y: 125, endPoint x: 156, endPoint y: 122, distance: 90.5
click at [175, 124] on li at bounding box center [267, 88] width 199 height 129
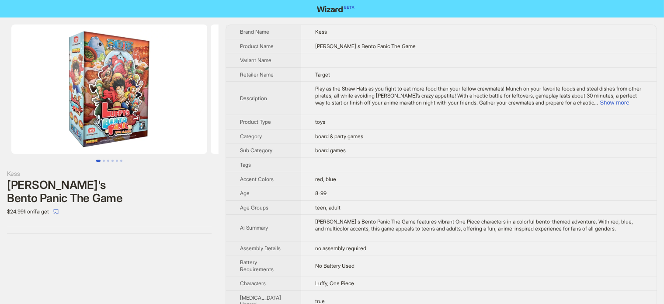
drag, startPoint x: 41, startPoint y: 119, endPoint x: 165, endPoint y: 112, distance: 123.9
click at [164, 120] on img at bounding box center [109, 88] width 196 height 129
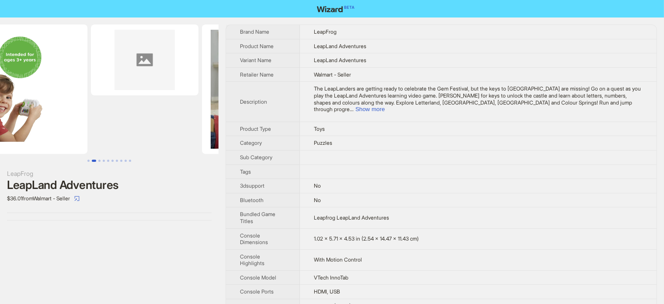
drag, startPoint x: 157, startPoint y: 91, endPoint x: 41, endPoint y: 106, distance: 117.6
click at [41, 106] on ul at bounding box center [109, 88] width 219 height 129
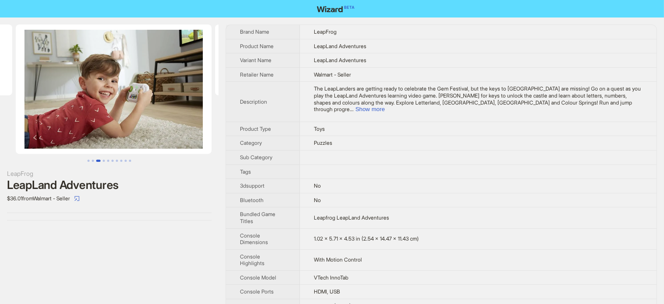
drag, startPoint x: 61, startPoint y: 103, endPoint x: 40, endPoint y: 106, distance: 20.7
click at [44, 106] on img at bounding box center [114, 88] width 196 height 129
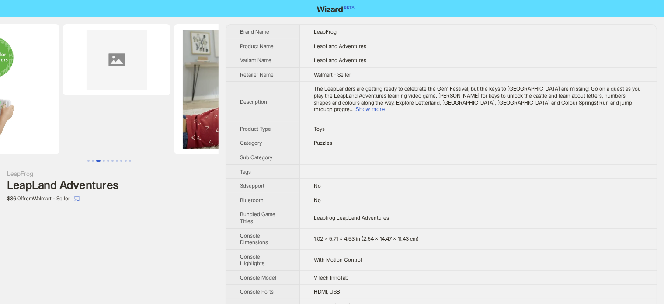
drag, startPoint x: 114, startPoint y: 106, endPoint x: 246, endPoint y: 110, distance: 132.6
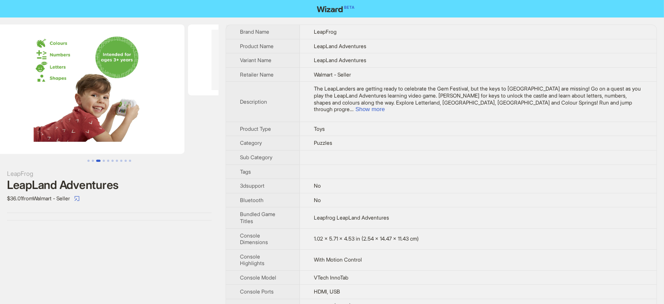
drag, startPoint x: 118, startPoint y: 112, endPoint x: 204, endPoint y: 108, distance: 86.2
click at [204, 108] on ul at bounding box center [109, 88] width 219 height 129
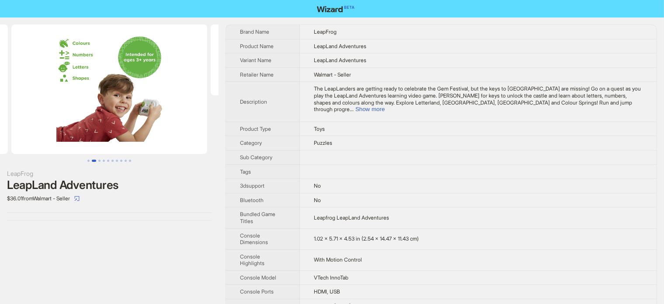
drag, startPoint x: 104, startPoint y: 111, endPoint x: 287, endPoint y: 108, distance: 182.8
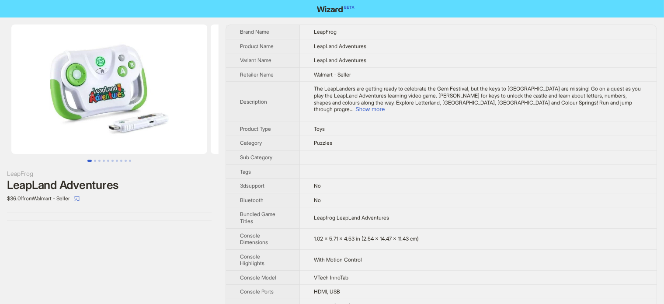
click at [95, 82] on img at bounding box center [109, 88] width 196 height 129
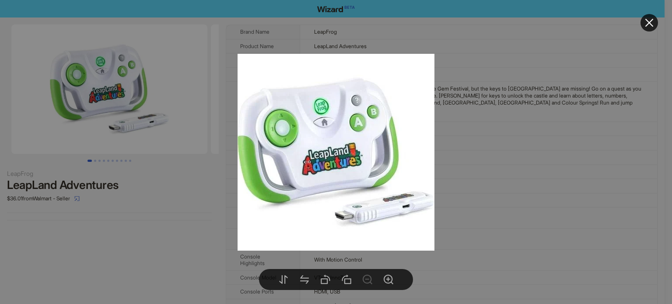
drag, startPoint x: 122, startPoint y: 206, endPoint x: 136, endPoint y: 139, distance: 68.2
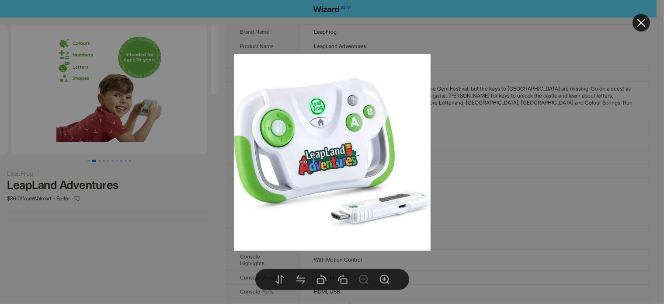
drag, startPoint x: 152, startPoint y: 103, endPoint x: 91, endPoint y: 110, distance: 61.6
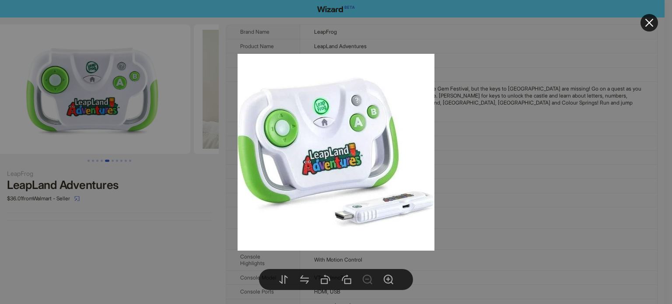
drag, startPoint x: 138, startPoint y: 94, endPoint x: 24, endPoint y: 94, distance: 114.1
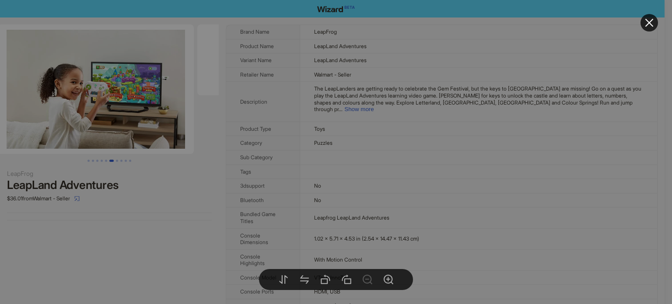
drag, startPoint x: 160, startPoint y: 98, endPoint x: 3, endPoint y: 98, distance: 156.1
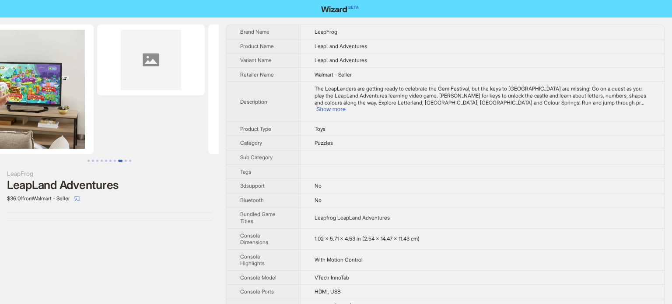
scroll to position [0, 1175]
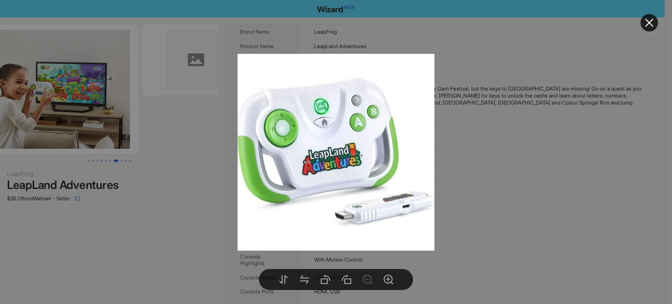
drag, startPoint x: 59, startPoint y: 129, endPoint x: 167, endPoint y: 135, distance: 108.2
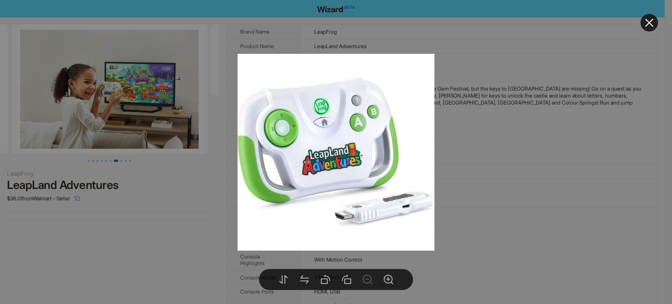
click at [145, 185] on div at bounding box center [336, 152] width 672 height 304
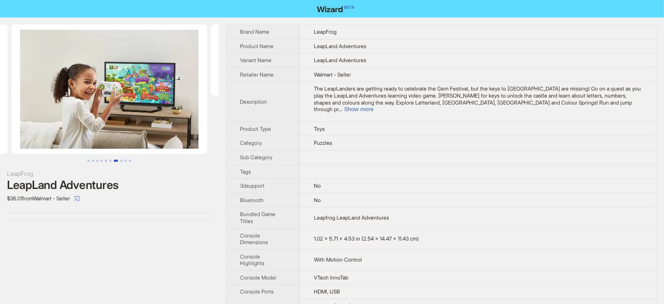
click at [157, 100] on img at bounding box center [109, 88] width 196 height 129
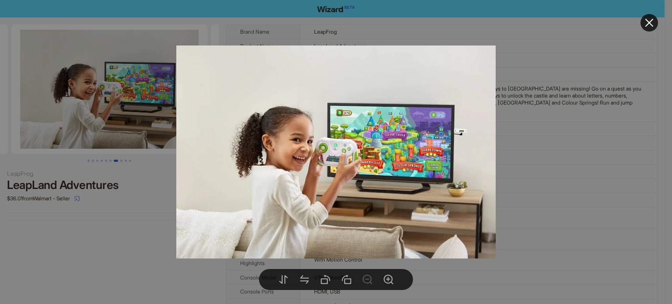
click at [150, 218] on div at bounding box center [336, 152] width 672 height 304
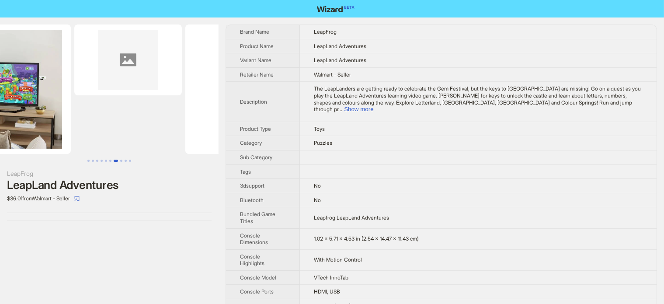
click at [39, 126] on ul at bounding box center [109, 88] width 219 height 129
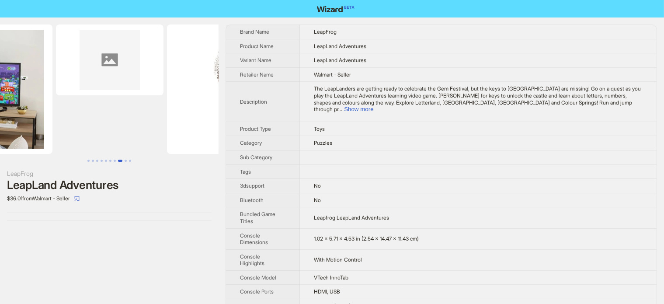
scroll to position [0, 1330]
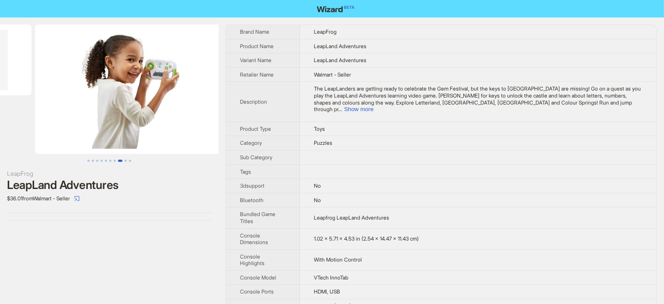
drag, startPoint x: 75, startPoint y: 119, endPoint x: 46, endPoint y: 127, distance: 30.0
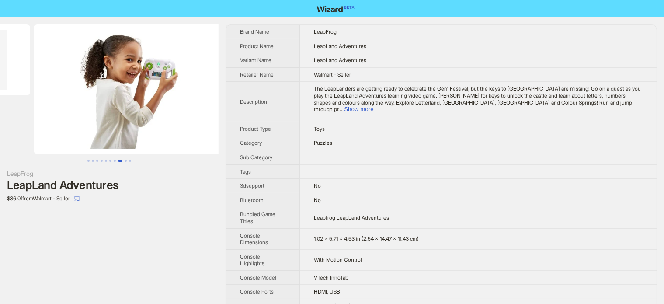
click at [51, 125] on ul at bounding box center [109, 88] width 219 height 129
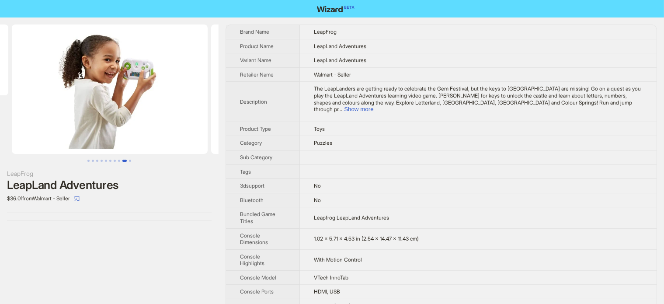
click at [73, 175] on div "LeapFrog" at bounding box center [109, 174] width 205 height 10
click at [89, 190] on div "LeapLand Adventures" at bounding box center [109, 184] width 205 height 13
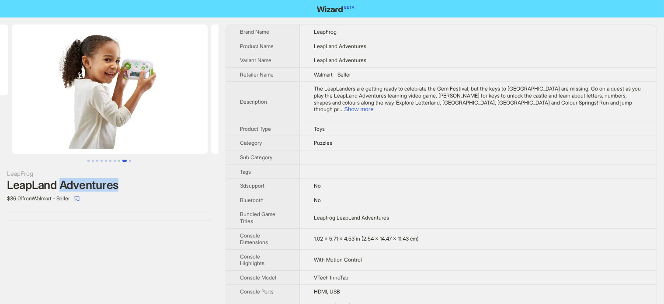
click at [89, 190] on div "LeapLand Adventures" at bounding box center [109, 184] width 205 height 13
copy div "LeapLand Adventures"
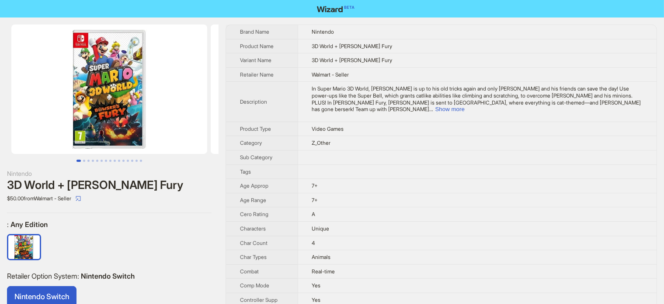
click at [73, 77] on img at bounding box center [109, 88] width 196 height 129
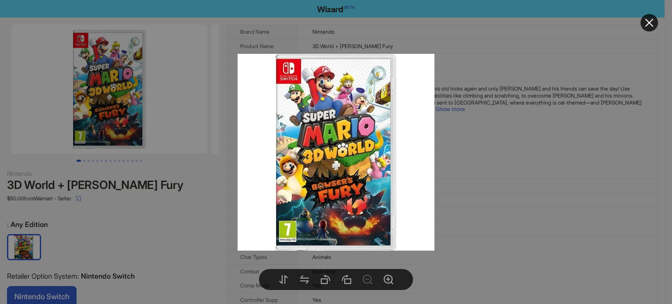
click at [206, 216] on div at bounding box center [336, 152] width 672 height 304
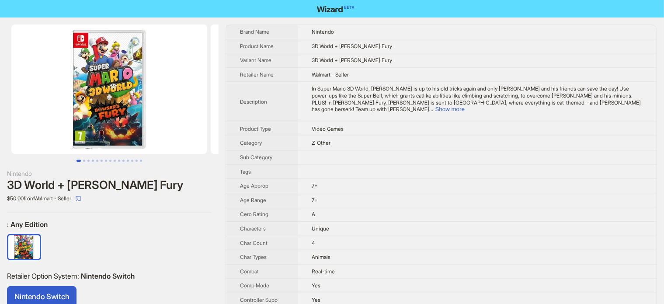
click at [88, 188] on div "3D World + Bowser's Fury" at bounding box center [109, 184] width 205 height 13
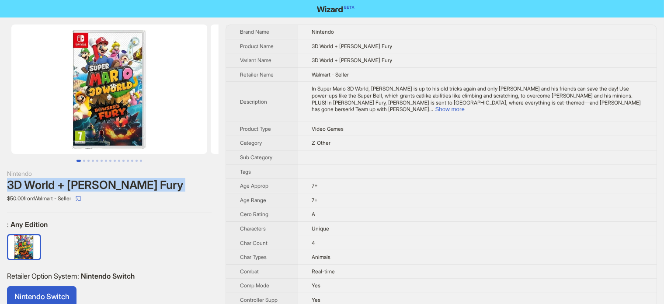
click at [88, 188] on div "3D World + Bowser's Fury" at bounding box center [109, 184] width 205 height 13
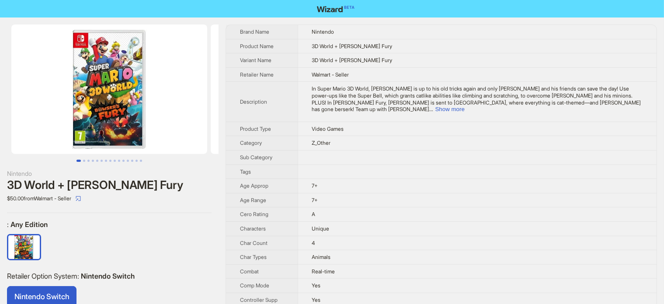
click at [185, 194] on div "$50.00 from Walmart - Seller" at bounding box center [109, 199] width 205 height 14
click at [114, 181] on div "3D World + Bowser's Fury" at bounding box center [109, 184] width 205 height 13
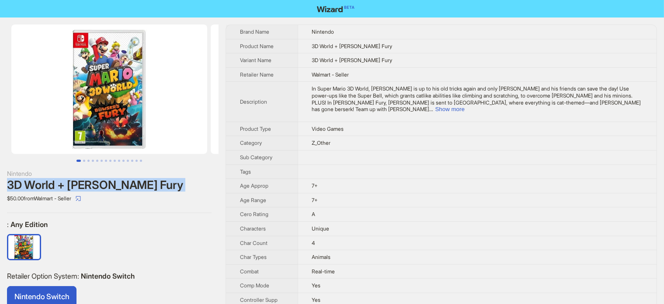
click at [115, 181] on div "3D World + Bowser's Fury" at bounding box center [109, 184] width 205 height 13
copy div "3D World + Bowser's Fury"
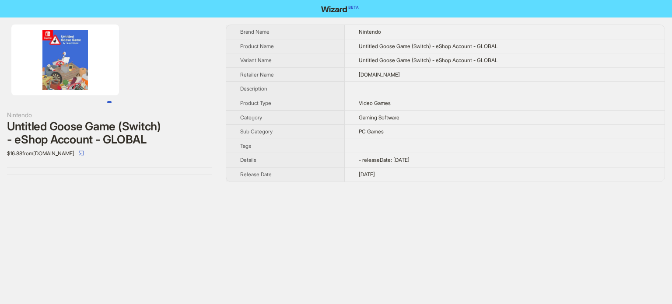
drag, startPoint x: 146, startPoint y: 91, endPoint x: 31, endPoint y: 100, distance: 115.3
click at [31, 100] on div at bounding box center [109, 63] width 219 height 79
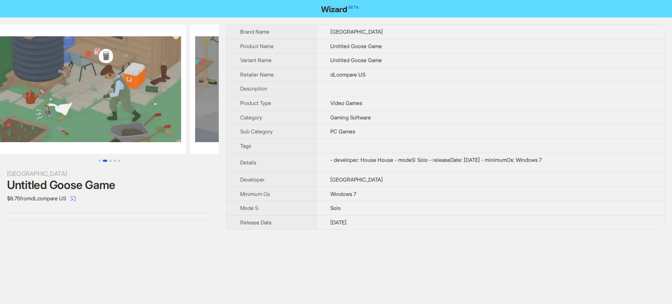
drag, startPoint x: 181, startPoint y: 86, endPoint x: 29, endPoint y: 87, distance: 151.7
click at [10, 92] on ul at bounding box center [109, 88] width 219 height 129
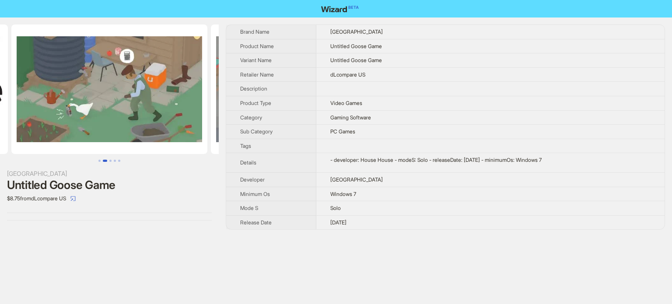
drag, startPoint x: 156, startPoint y: 77, endPoint x: 79, endPoint y: 96, distance: 79.2
click at [79, 96] on img at bounding box center [109, 88] width 196 height 129
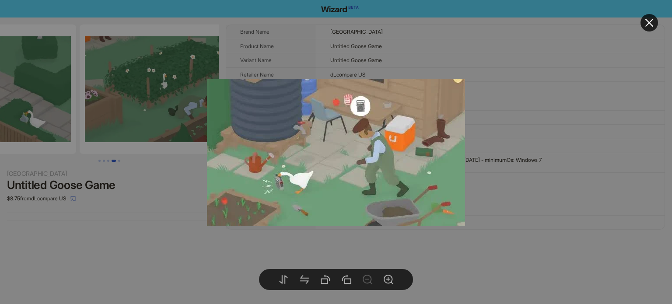
drag, startPoint x: 140, startPoint y: 96, endPoint x: 47, endPoint y: 112, distance: 94.4
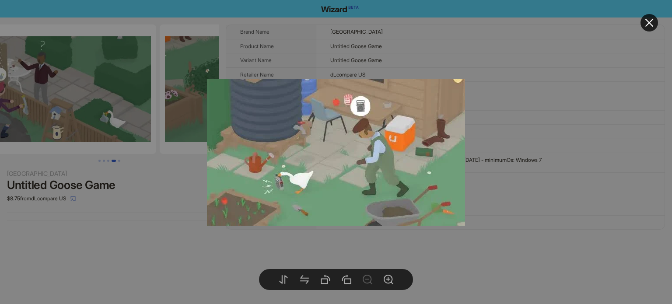
drag, startPoint x: 55, startPoint y: 109, endPoint x: 151, endPoint y: 113, distance: 95.9
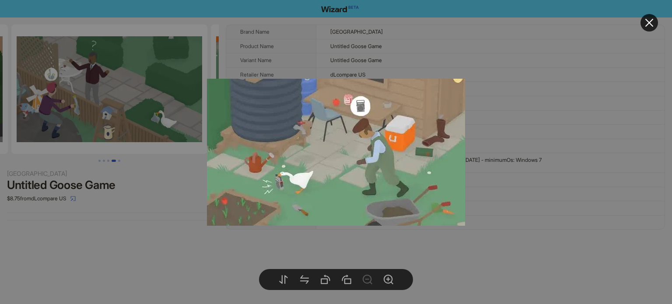
scroll to position [0, 598]
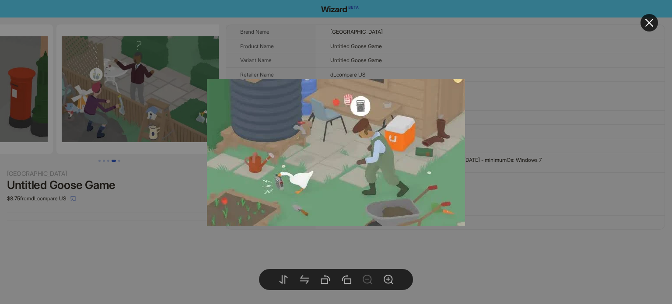
drag, startPoint x: 93, startPoint y: 108, endPoint x: 145, endPoint y: 105, distance: 52.1
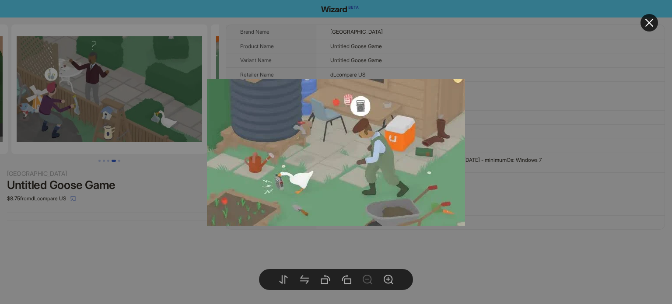
scroll to position [0, 798]
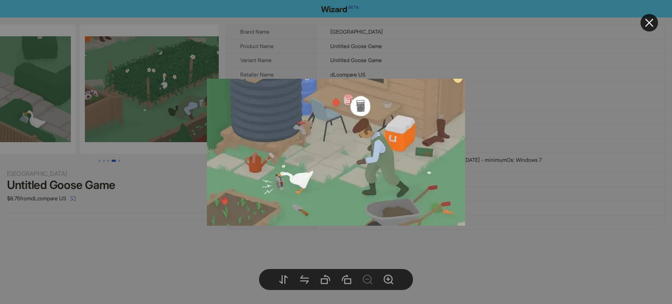
drag, startPoint x: 191, startPoint y: 96, endPoint x: 66, endPoint y: 106, distance: 125.0
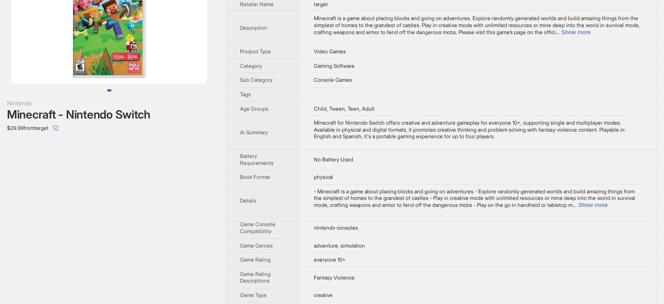
scroll to position [175, 0]
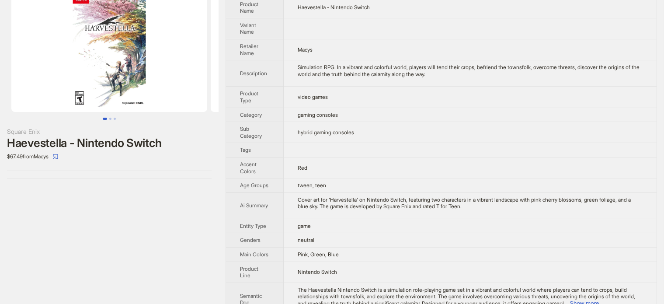
scroll to position [30, 0]
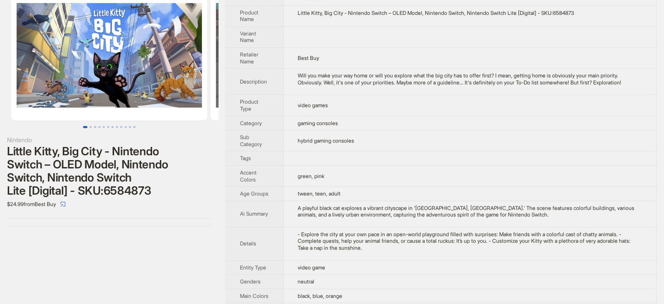
scroll to position [107, 0]
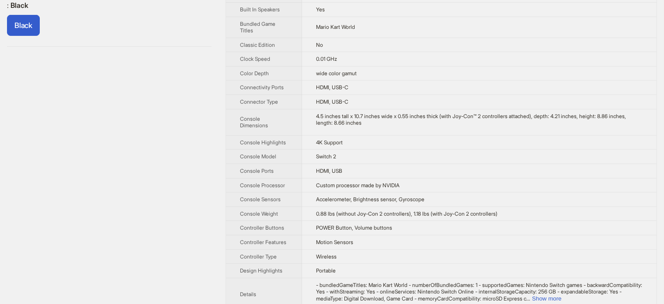
scroll to position [3, 0]
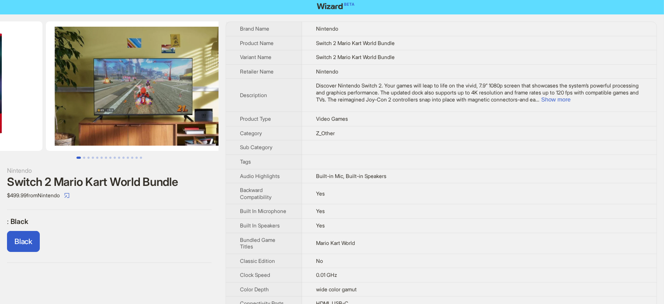
drag, startPoint x: 178, startPoint y: 108, endPoint x: 51, endPoint y: 140, distance: 130.8
click at [52, 140] on ul at bounding box center [109, 85] width 219 height 129
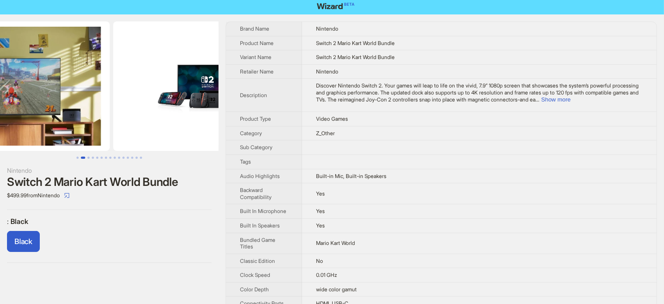
drag, startPoint x: 85, startPoint y: 135, endPoint x: 76, endPoint y: 135, distance: 9.2
click at [77, 135] on img at bounding box center [12, 85] width 196 height 129
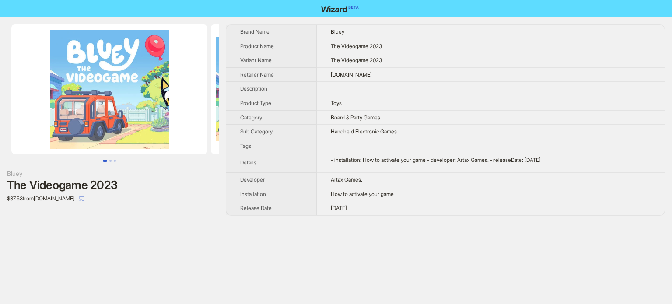
drag, startPoint x: 142, startPoint y: 115, endPoint x: 161, endPoint y: 116, distance: 18.8
click at [161, 116] on img at bounding box center [109, 88] width 196 height 129
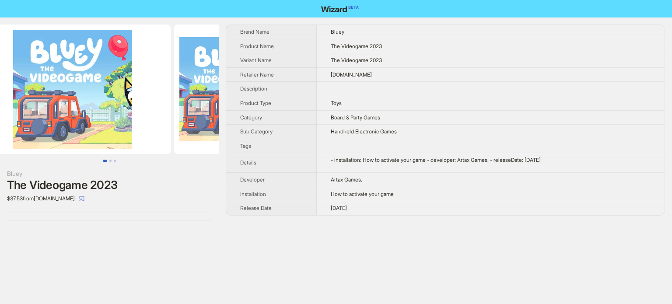
scroll to position [0, 47]
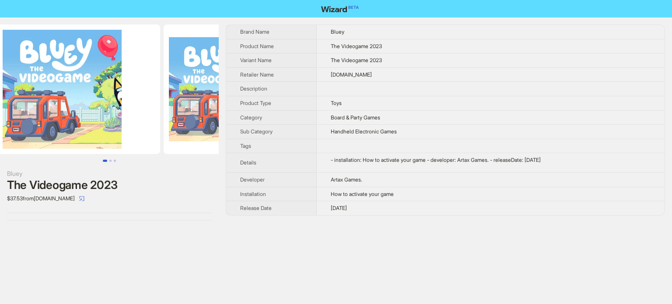
drag, startPoint x: 158, startPoint y: 116, endPoint x: 108, endPoint y: 115, distance: 50.3
click at [112, 115] on img at bounding box center [62, 88] width 196 height 129
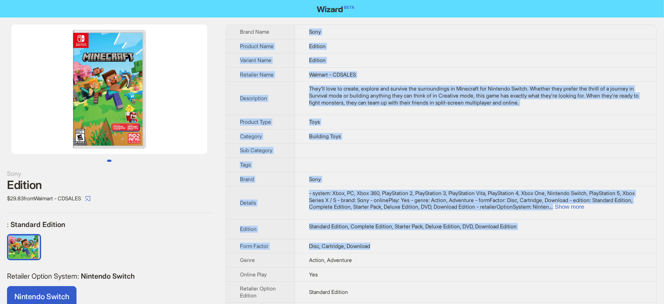
drag, startPoint x: 305, startPoint y: 27, endPoint x: 513, endPoint y: 241, distance: 298.4
click at [513, 241] on tbody "Brand Name Sony Product Name Edition Variant Name Edition Retailer Name Walmart…" at bounding box center [441, 194] width 431 height 339
copy tbody "Sony Product Name Edition Variant Name Edition Retailer Name Walmart - CDSALES …"
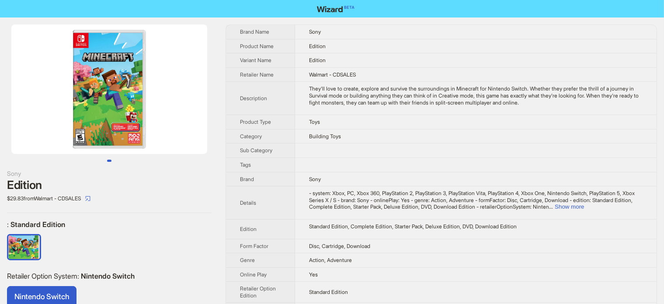
click at [185, 176] on div "Sony" at bounding box center [109, 174] width 205 height 10
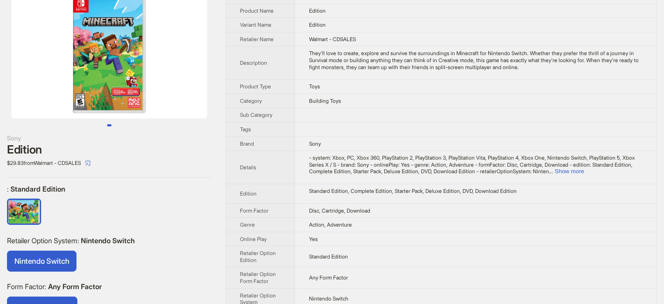
scroll to position [73, 0]
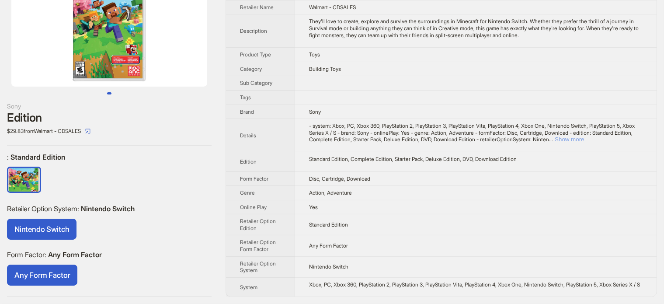
click at [584, 136] on button "Show more" at bounding box center [569, 139] width 29 height 7
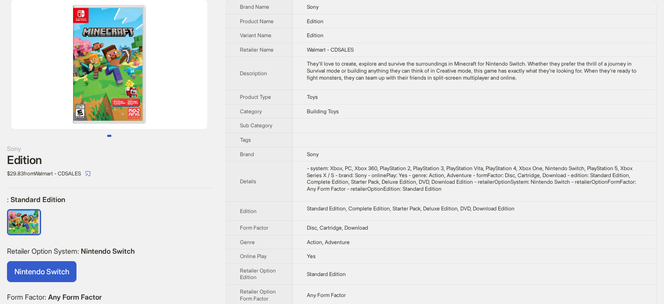
scroll to position [79, 0]
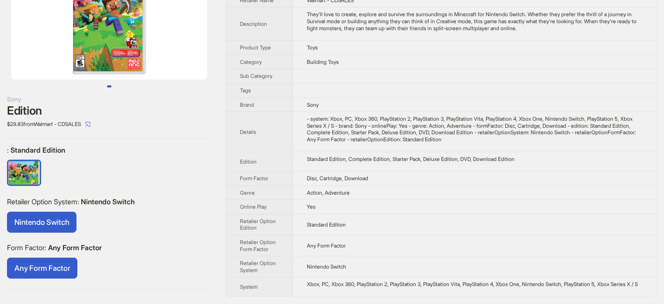
click at [96, 59] on img at bounding box center [109, 14] width 196 height 129
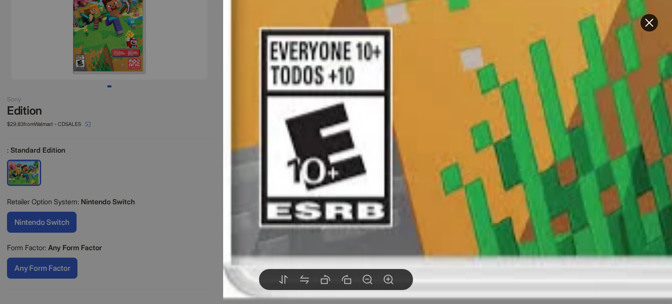
click at [183, 146] on div at bounding box center [336, 152] width 672 height 304
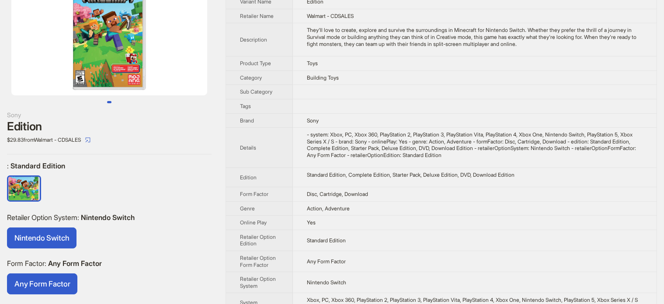
scroll to position [0, 0]
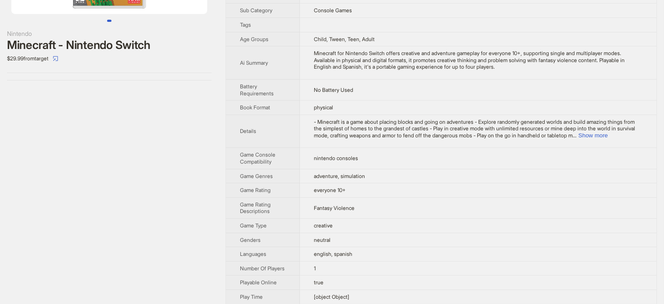
scroll to position [64, 0]
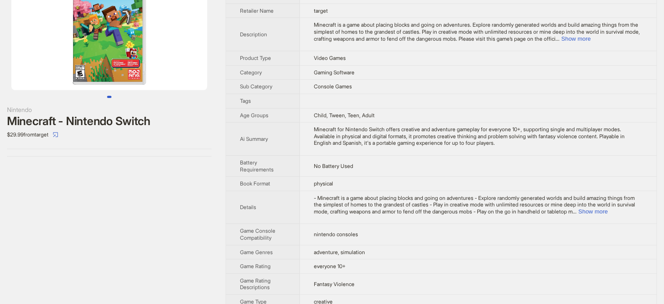
click at [78, 126] on div "Minecraft - Nintendo Switch" at bounding box center [109, 121] width 205 height 13
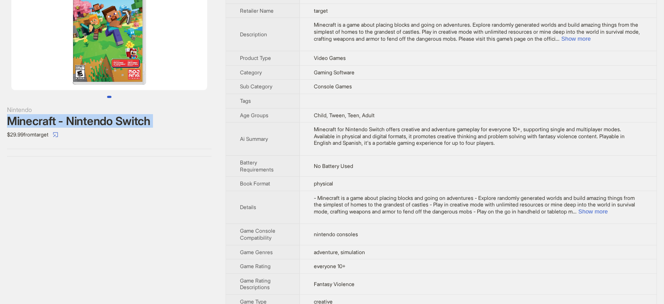
click at [78, 126] on div "Minecraft - Nintendo Switch" at bounding box center [109, 121] width 205 height 13
copy div "Minecraft - Nintendo Switch"
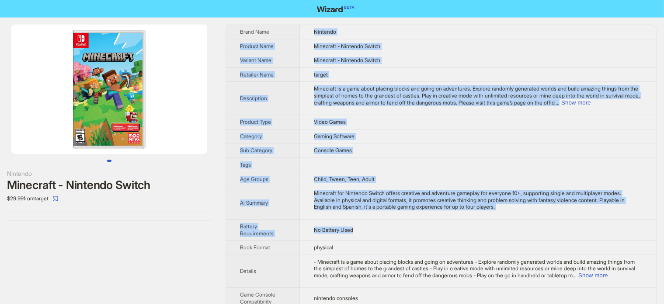
drag, startPoint x: 310, startPoint y: 27, endPoint x: 441, endPoint y: 219, distance: 232.3
click at [441, 219] on tbody "Brand Name Nintendo Product Name Minecraft - Nintendo Switch Variant Name Minec…" at bounding box center [441, 300] width 431 height 550
copy tbody "Nintendo Product Name Minecraft - Nintendo Switch Variant Name Minecraft - Nint…"
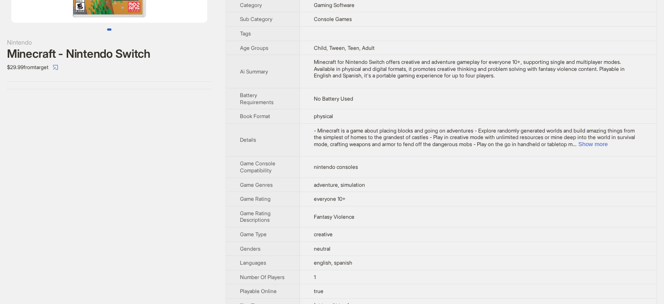
click at [197, 139] on div "Nintendo Minecraft - Nintendo Switch $29.99 from target" at bounding box center [109, 168] width 219 height 565
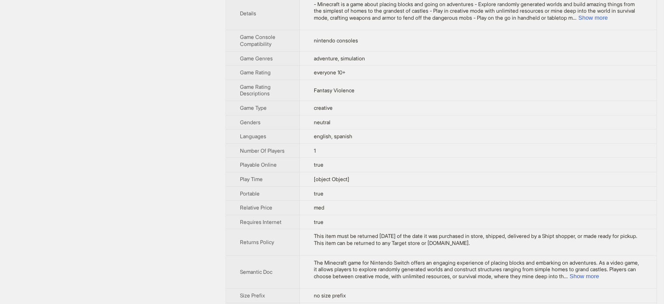
scroll to position [262, 0]
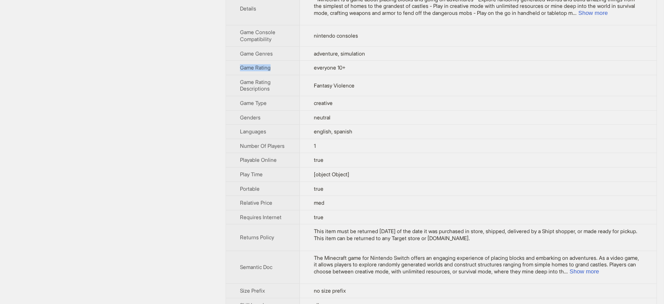
drag, startPoint x: 238, startPoint y: 66, endPoint x: 280, endPoint y: 65, distance: 42.0
click at [276, 66] on th "Game Rating" at bounding box center [263, 68] width 74 height 14
drag, startPoint x: 315, startPoint y: 66, endPoint x: 352, endPoint y: 67, distance: 36.8
click at [352, 67] on td "everyone 10+" at bounding box center [478, 68] width 357 height 14
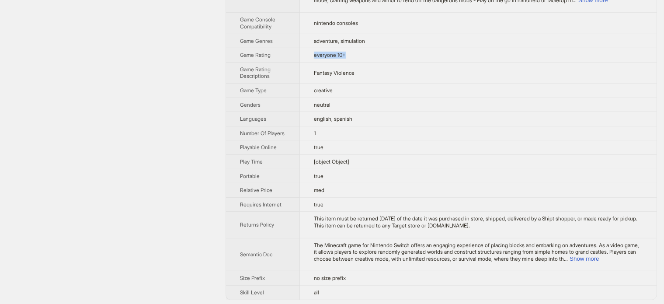
scroll to position [283, 0]
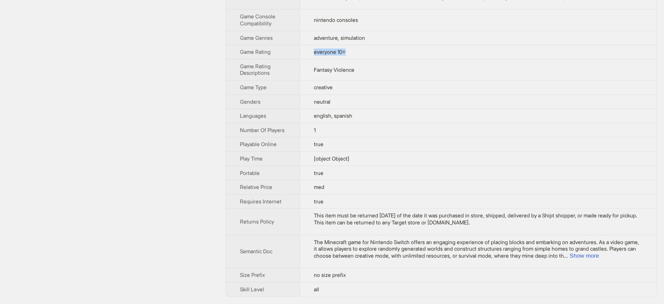
click at [341, 49] on span "everyone 10+" at bounding box center [330, 52] width 32 height 7
drag, startPoint x: 340, startPoint y: 47, endPoint x: 351, endPoint y: 49, distance: 11.2
click at [351, 49] on td "everyone 10+" at bounding box center [478, 52] width 357 height 14
click at [311, 47] on td "everyone 10+" at bounding box center [478, 52] width 357 height 14
drag, startPoint x: 311, startPoint y: 43, endPoint x: 348, endPoint y: 52, distance: 38.2
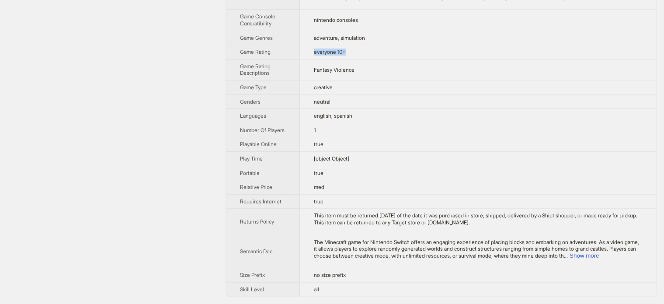
click at [348, 52] on td "everyone 10+" at bounding box center [478, 52] width 357 height 14
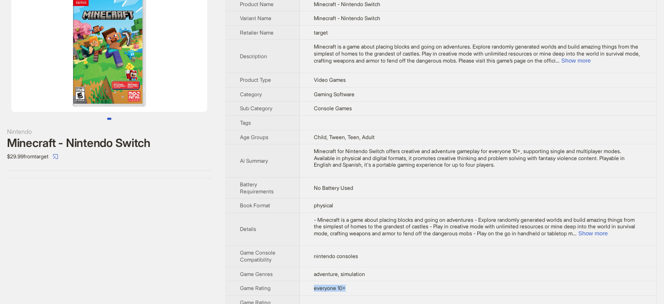
scroll to position [87, 0]
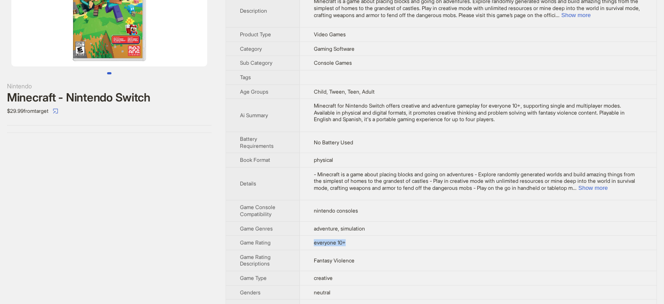
click at [340, 244] on span "everyone 10+" at bounding box center [330, 242] width 32 height 7
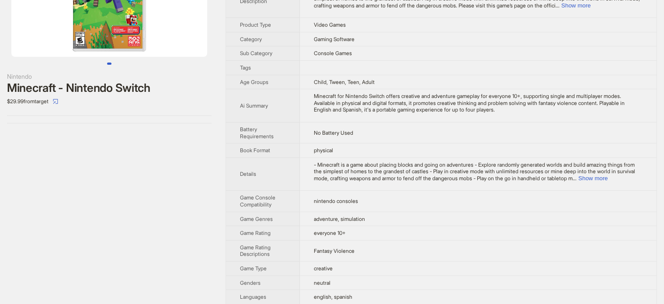
scroll to position [44, 0]
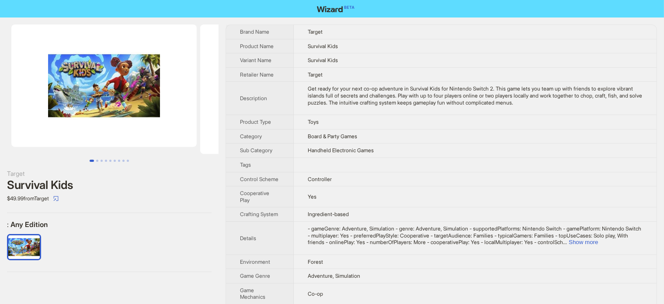
click at [66, 182] on div "Survival Kids" at bounding box center [109, 184] width 205 height 13
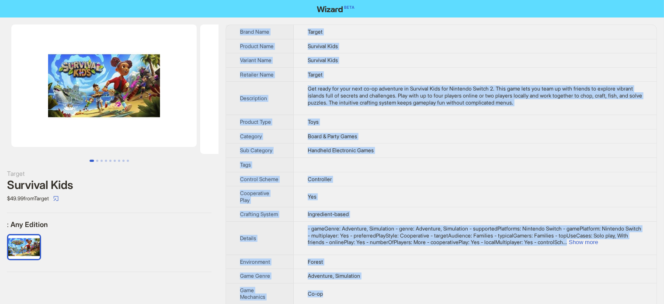
drag, startPoint x: 307, startPoint y: 21, endPoint x: 436, endPoint y: 293, distance: 301.8
click at [436, 293] on div "Target Survival Kids $49.99 from Target : Any Edition Brand Name Target Product…" at bounding box center [332, 291] width 664 height 549
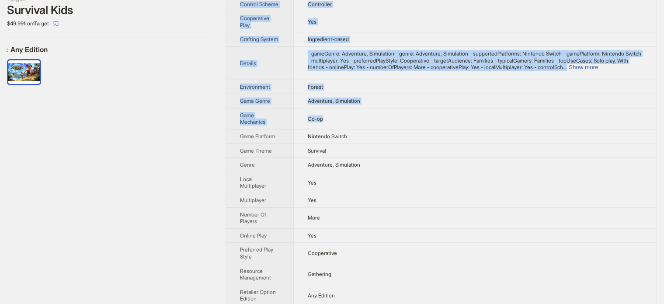
copy tbody "Brand Name Target Product Name Survival Kids Variant Name Survival Kids Retaile…"
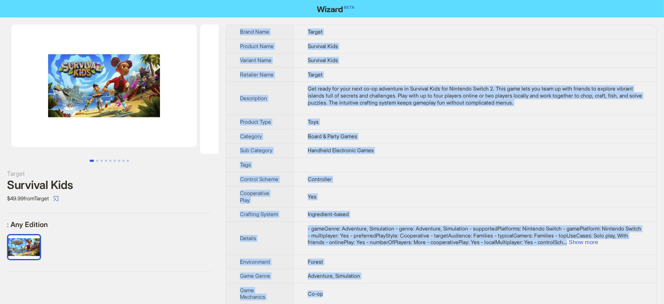
copy tbody "Brand Name Target Product Name Survival Kids Variant Name Survival Kids Retaile…"
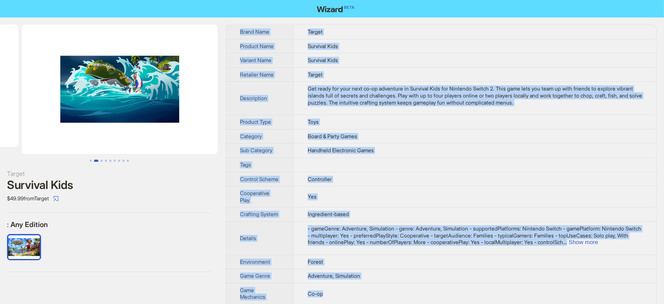
drag, startPoint x: 139, startPoint y: 100, endPoint x: 10, endPoint y: 118, distance: 130.2
click at [10, 118] on ul at bounding box center [109, 88] width 219 height 129
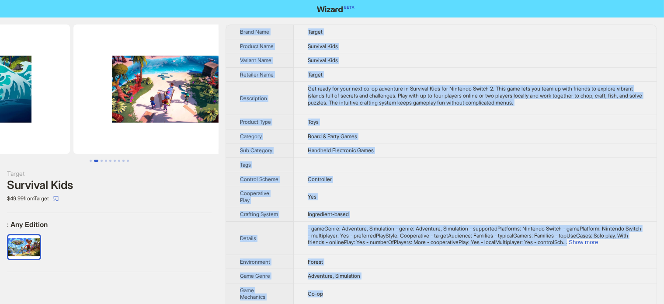
drag, startPoint x: 90, startPoint y: 111, endPoint x: 0, endPoint y: 113, distance: 90.1
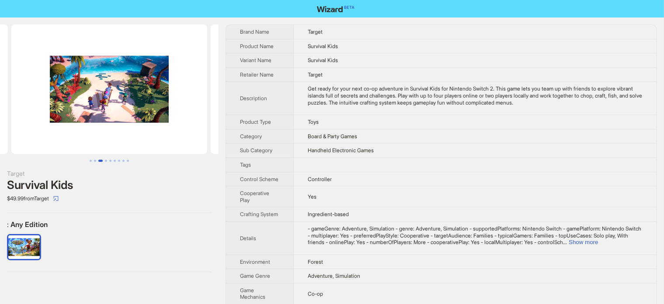
drag, startPoint x: 187, startPoint y: 201, endPoint x: 189, endPoint y: 192, distance: 8.7
click at [187, 201] on div "$49.99 from Target" at bounding box center [109, 199] width 205 height 14
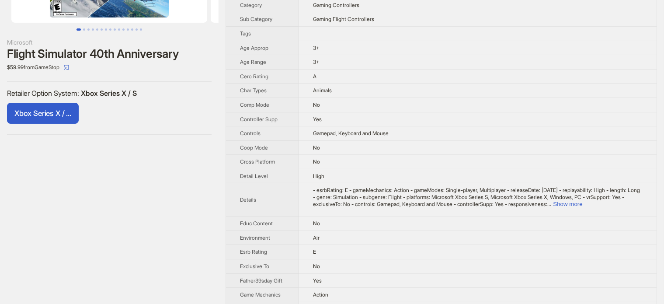
scroll to position [44, 0]
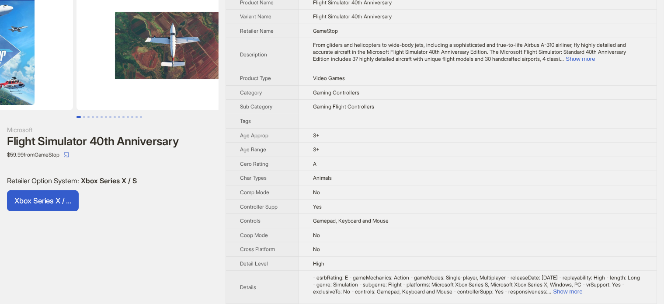
drag, startPoint x: 124, startPoint y: 80, endPoint x: 60, endPoint y: 85, distance: 64.5
click at [72, 85] on ul at bounding box center [109, 45] width 219 height 129
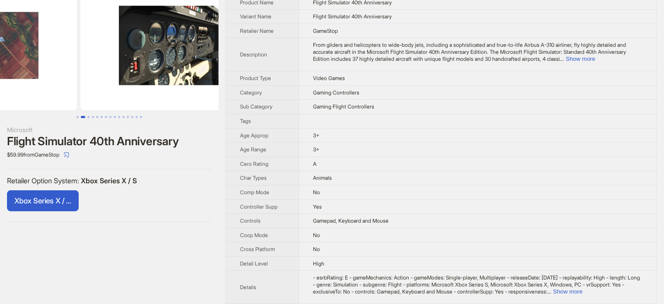
click at [65, 89] on ul at bounding box center [109, 45] width 219 height 129
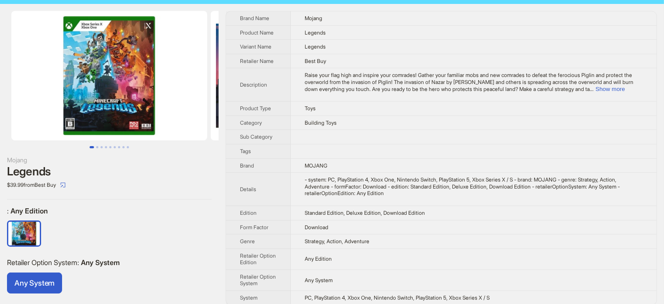
scroll to position [21, 0]
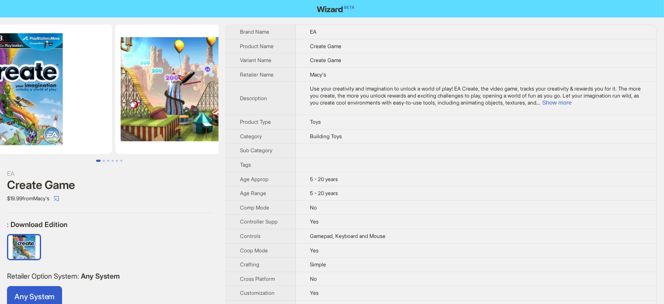
drag, startPoint x: 112, startPoint y: 112, endPoint x: 34, endPoint y: 117, distance: 78.9
click at [47, 117] on img at bounding box center [14, 88] width 196 height 129
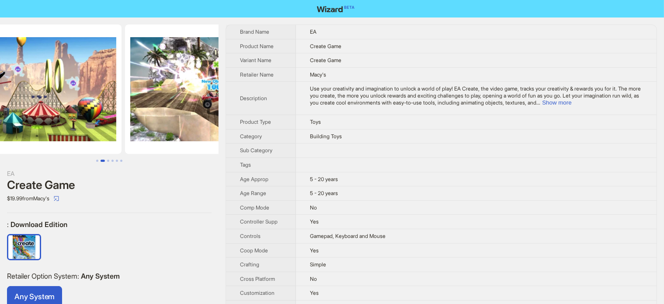
drag, startPoint x: 140, startPoint y: 103, endPoint x: 26, endPoint y: 117, distance: 115.0
click at [26, 117] on img at bounding box center [24, 88] width 196 height 129
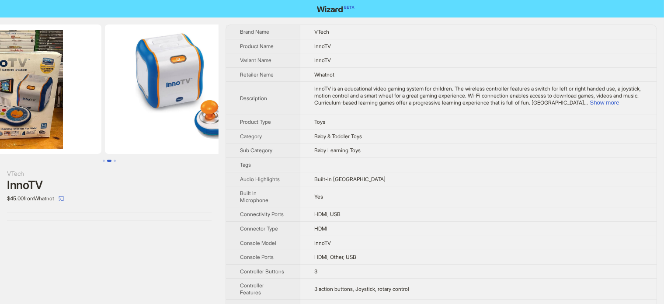
drag, startPoint x: 170, startPoint y: 94, endPoint x: 64, endPoint y: 116, distance: 108.1
click at [65, 116] on ul at bounding box center [109, 88] width 219 height 129
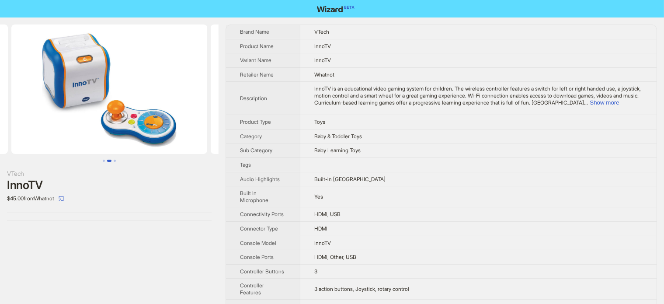
scroll to position [0, 399]
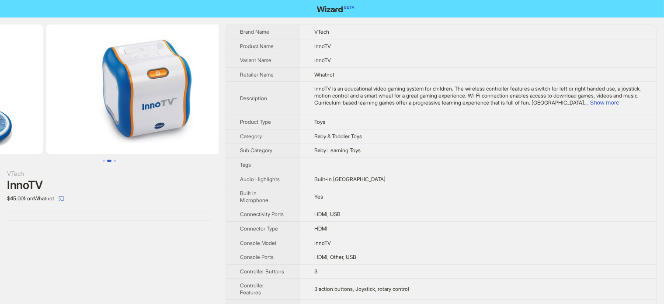
drag, startPoint x: 136, startPoint y: 113, endPoint x: 41, endPoint y: 126, distance: 96.6
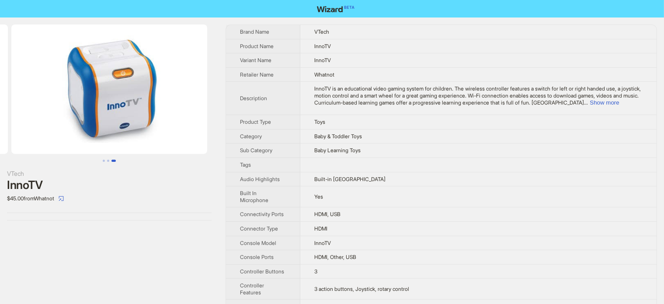
drag, startPoint x: 47, startPoint y: 121, endPoint x: 45, endPoint y: 117, distance: 4.7
click at [37, 121] on img at bounding box center [109, 88] width 196 height 129
drag, startPoint x: 150, startPoint y: 84, endPoint x: 53, endPoint y: 90, distance: 96.4
click at [56, 90] on img at bounding box center [109, 88] width 196 height 129
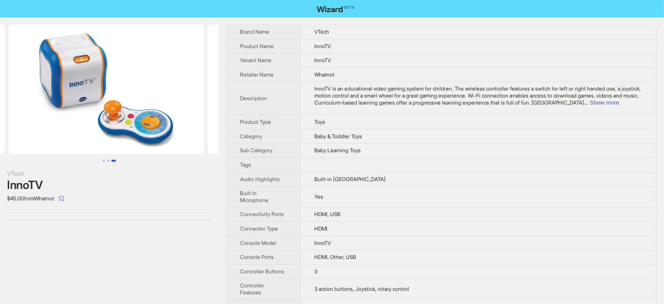
drag, startPoint x: 58, startPoint y: 96, endPoint x: 192, endPoint y: 93, distance: 133.9
click at [191, 93] on ul at bounding box center [109, 88] width 219 height 129
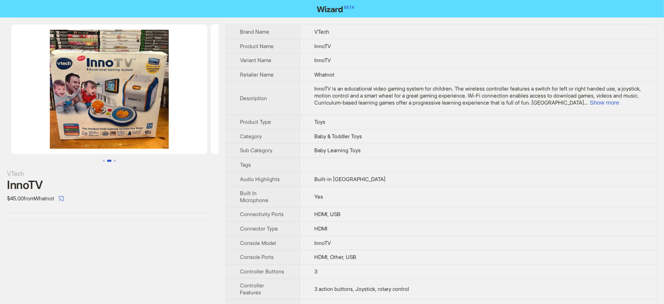
drag, startPoint x: 67, startPoint y: 112, endPoint x: 212, endPoint y: 111, distance: 145.2
click at [212, 111] on img at bounding box center [309, 88] width 196 height 129
drag, startPoint x: 84, startPoint y: 108, endPoint x: 174, endPoint y: 111, distance: 89.3
click at [174, 111] on img at bounding box center [109, 88] width 196 height 129
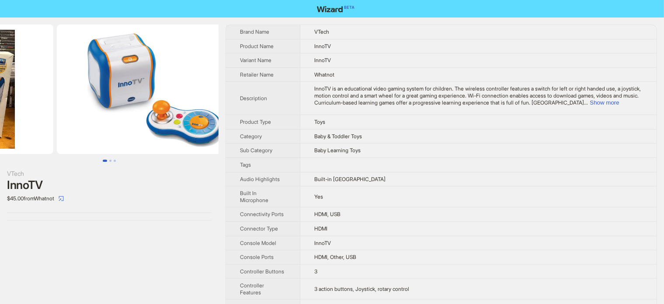
drag, startPoint x: 106, startPoint y: 108, endPoint x: 32, endPoint y: 115, distance: 74.2
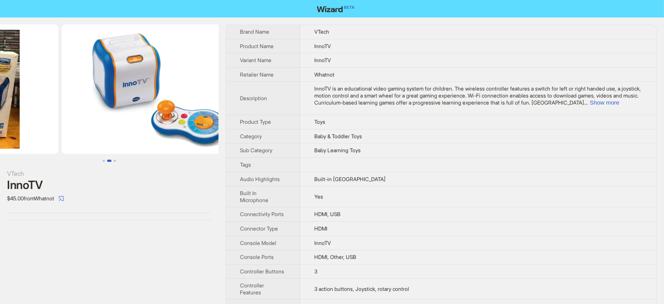
scroll to position [0, 66]
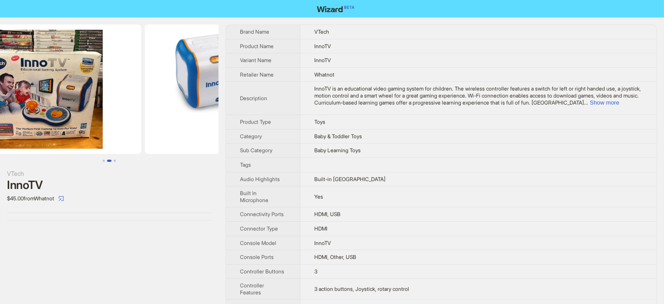
drag, startPoint x: 100, startPoint y: 116, endPoint x: 188, endPoint y: 122, distance: 89.0
click at [188, 122] on img at bounding box center [243, 88] width 196 height 129
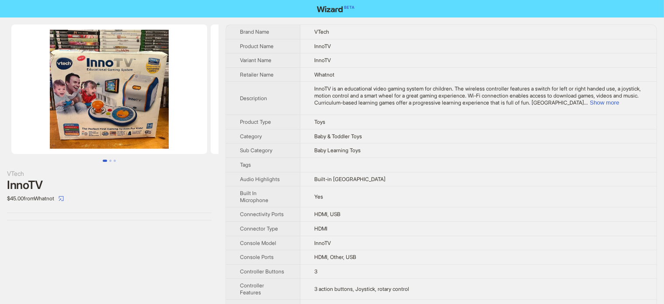
drag, startPoint x: 105, startPoint y: 109, endPoint x: 192, endPoint y: 115, distance: 88.1
click at [192, 115] on img at bounding box center [109, 88] width 196 height 129
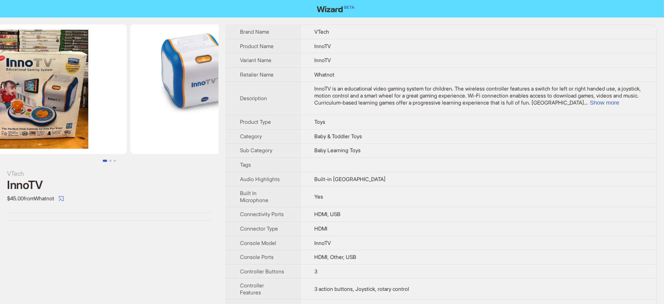
drag, startPoint x: 136, startPoint y: 117, endPoint x: 53, endPoint y: 123, distance: 83.3
click at [61, 122] on ul at bounding box center [109, 88] width 219 height 129
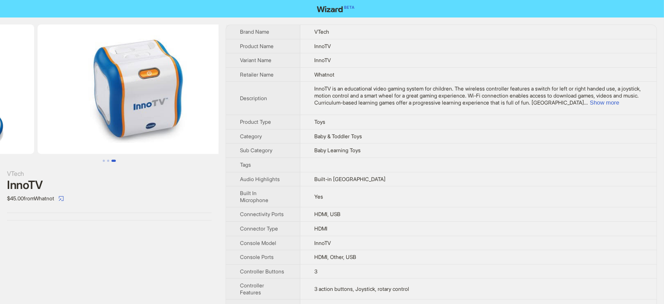
drag, startPoint x: 105, startPoint y: 114, endPoint x: 52, endPoint y: 122, distance: 54.0
click at [55, 122] on ul at bounding box center [109, 88] width 219 height 129
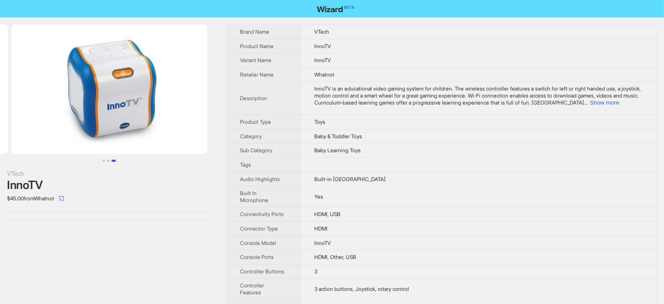
drag, startPoint x: 160, startPoint y: 104, endPoint x: 90, endPoint y: 119, distance: 72.4
click at [90, 119] on img at bounding box center [109, 88] width 196 height 129
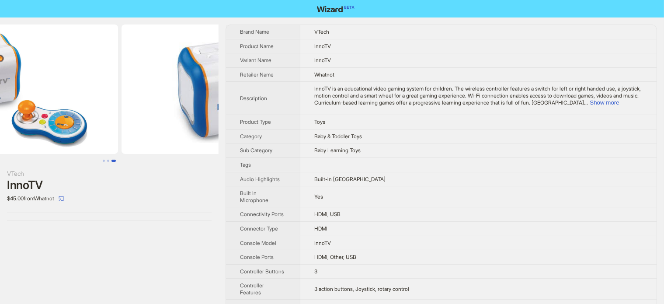
drag, startPoint x: 94, startPoint y: 115, endPoint x: 214, endPoint y: 113, distance: 119.8
click at [212, 114] on img at bounding box center [220, 88] width 196 height 129
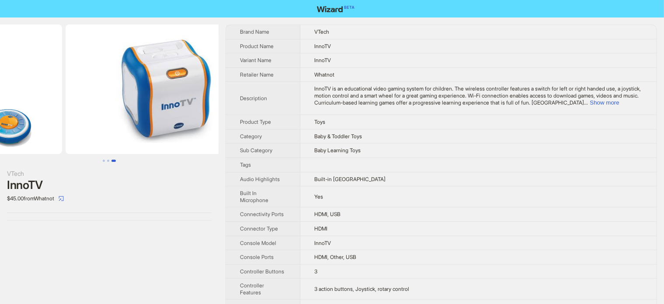
scroll to position [0, 399]
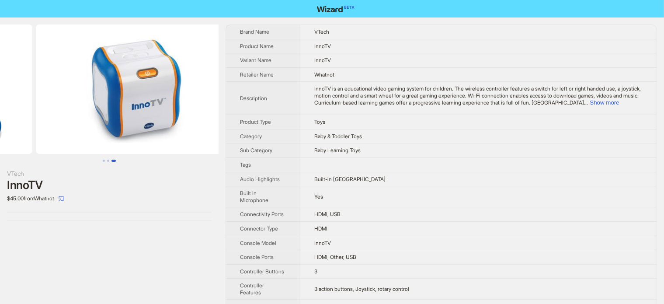
drag, startPoint x: 171, startPoint y: 107, endPoint x: 56, endPoint y: 120, distance: 116.1
click at [56, 120] on ul at bounding box center [109, 88] width 219 height 129
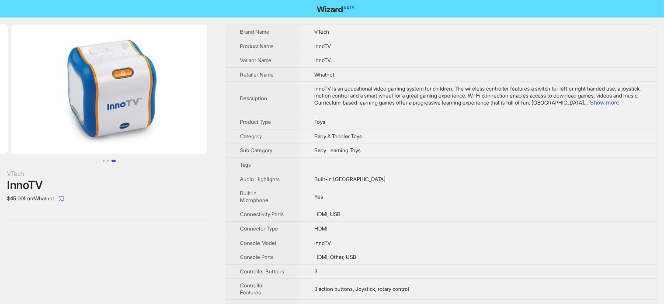
drag, startPoint x: 153, startPoint y: 109, endPoint x: 51, endPoint y: 115, distance: 102.1
click at [51, 115] on img at bounding box center [109, 88] width 196 height 129
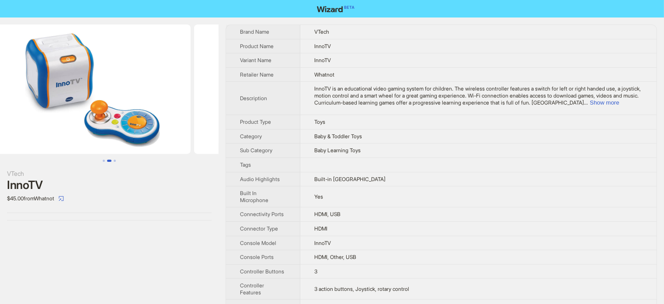
drag, startPoint x: 54, startPoint y: 112, endPoint x: 176, endPoint y: 133, distance: 124.0
click at [176, 133] on ul at bounding box center [109, 88] width 219 height 129
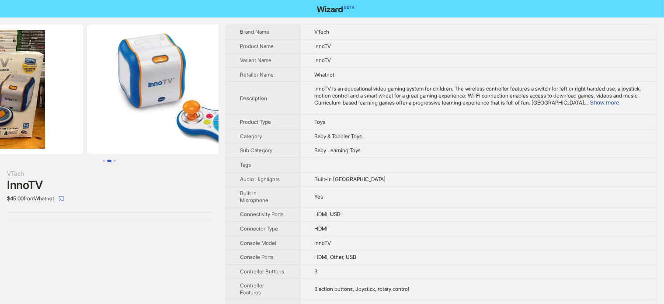
drag, startPoint x: 88, startPoint y: 134, endPoint x: 141, endPoint y: 133, distance: 52.5
click at [141, 133] on img at bounding box center [185, 88] width 196 height 129
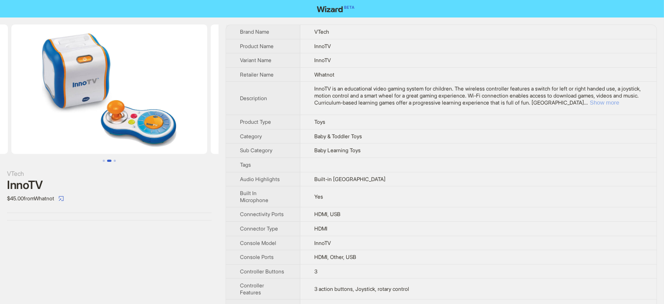
click at [619, 104] on button "Show more" at bounding box center [604, 102] width 29 height 7
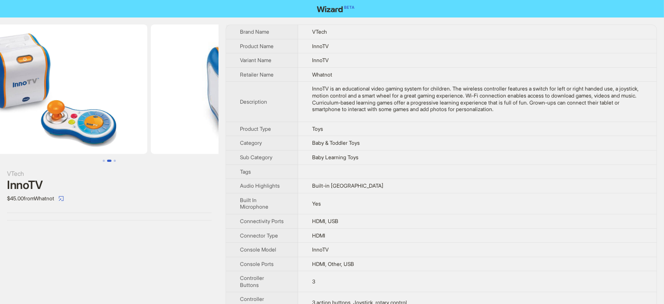
scroll to position [0, 399]
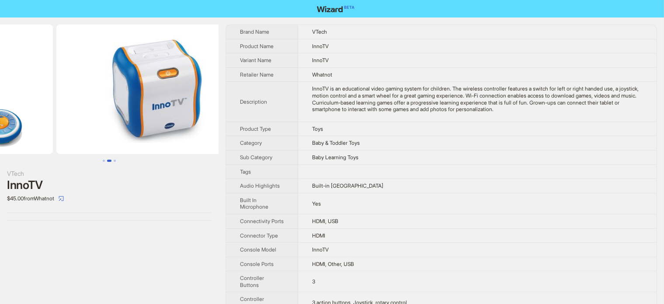
drag, startPoint x: 177, startPoint y: 108, endPoint x: 76, endPoint y: 124, distance: 101.9
click at [84, 124] on ul at bounding box center [109, 88] width 219 height 129
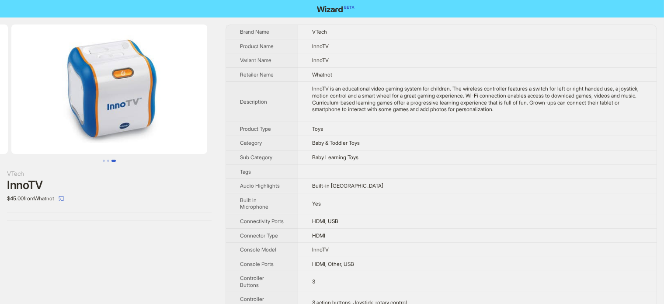
drag, startPoint x: 159, startPoint y: 118, endPoint x: 56, endPoint y: 144, distance: 106.5
click at [67, 141] on img at bounding box center [109, 88] width 196 height 129
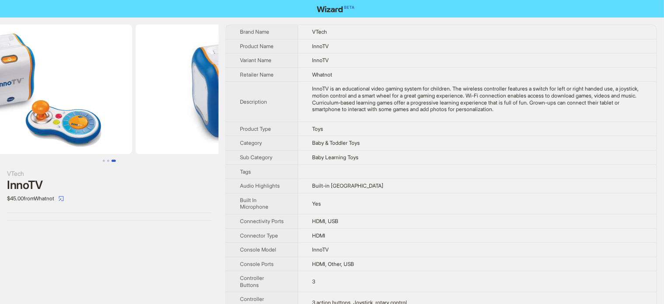
drag, startPoint x: 168, startPoint y: 134, endPoint x: 178, endPoint y: 134, distance: 10.1
click at [174, 134] on ul at bounding box center [109, 88] width 219 height 129
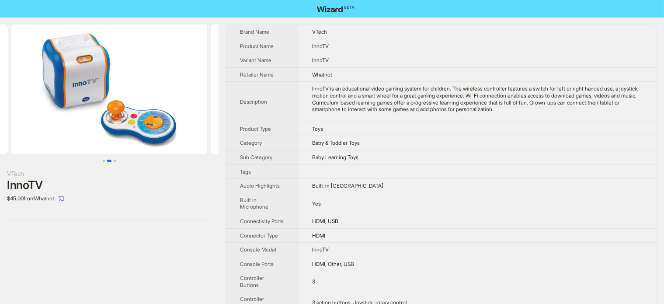
scroll to position [0, 61]
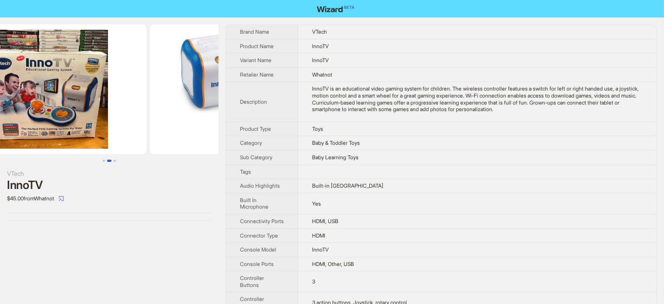
drag, startPoint x: 89, startPoint y: 127, endPoint x: 188, endPoint y: 127, distance: 98.8
click at [188, 127] on img at bounding box center [248, 88] width 196 height 129
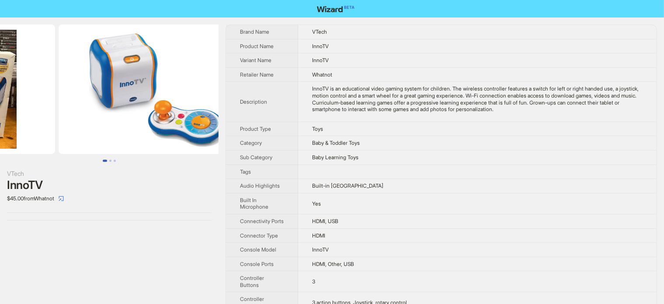
drag, startPoint x: 149, startPoint y: 112, endPoint x: 43, endPoint y: 132, distance: 107.4
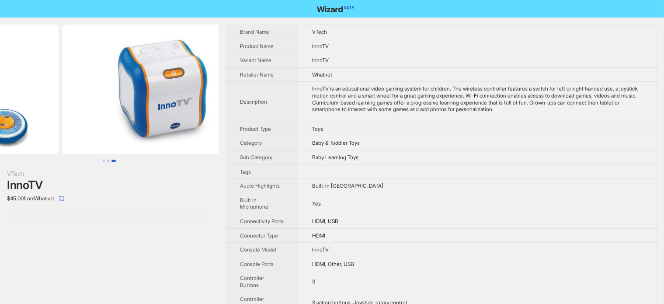
drag, startPoint x: 144, startPoint y: 117, endPoint x: 38, endPoint y: 138, distance: 107.4
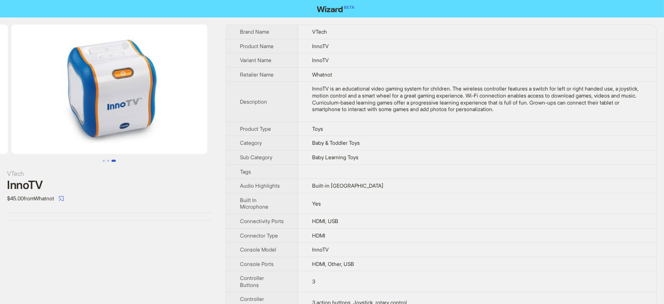
drag, startPoint x: 138, startPoint y: 113, endPoint x: 107, endPoint y: 122, distance: 32.1
click at [107, 122] on img at bounding box center [109, 88] width 196 height 129
drag, startPoint x: 180, startPoint y: 108, endPoint x: 92, endPoint y: 138, distance: 92.8
click at [93, 141] on img at bounding box center [109, 88] width 196 height 129
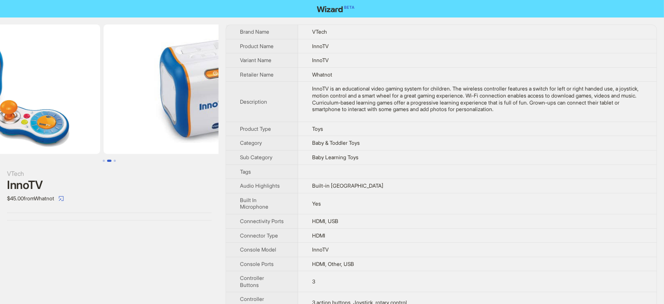
drag, startPoint x: 109, startPoint y: 117, endPoint x: 205, endPoint y: 120, distance: 96.2
click at [209, 119] on img at bounding box center [202, 88] width 196 height 129
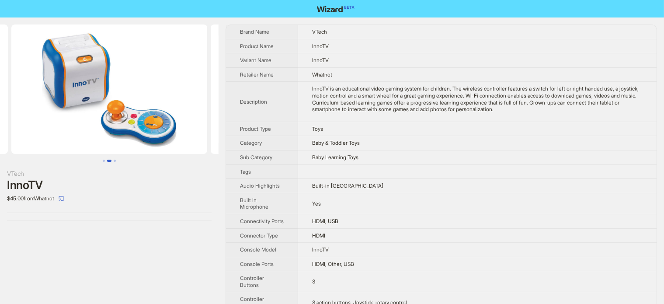
scroll to position [0, 115]
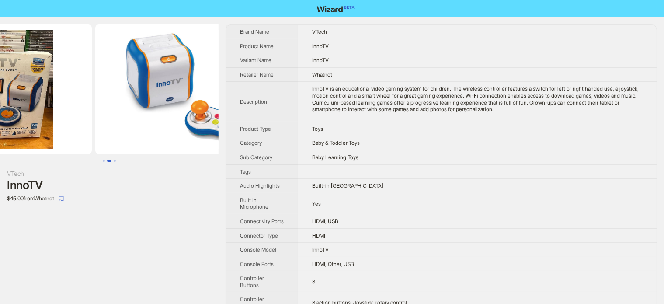
drag, startPoint x: 86, startPoint y: 115, endPoint x: 216, endPoint y: 141, distance: 132.1
click at [200, 124] on img at bounding box center [193, 88] width 196 height 129
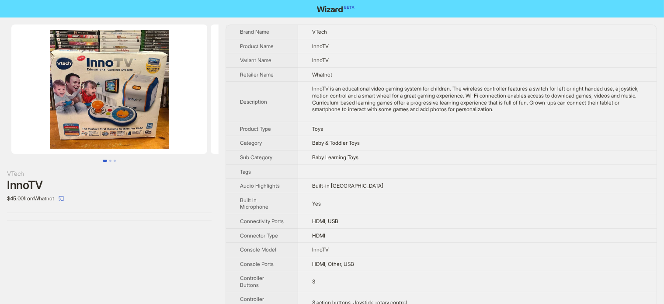
drag, startPoint x: 110, startPoint y: 108, endPoint x: 201, endPoint y: 116, distance: 90.9
click at [201, 116] on img at bounding box center [109, 88] width 196 height 129
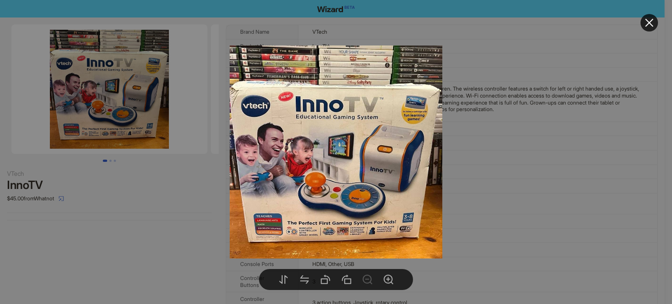
click at [133, 218] on div at bounding box center [336, 152] width 672 height 304
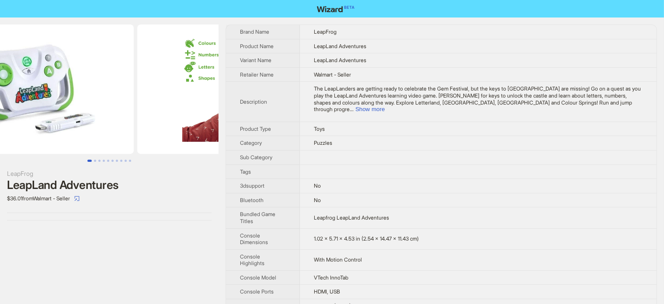
drag, startPoint x: 122, startPoint y: 116, endPoint x: 23, endPoint y: 121, distance: 99.4
click at [24, 122] on img at bounding box center [36, 88] width 196 height 129
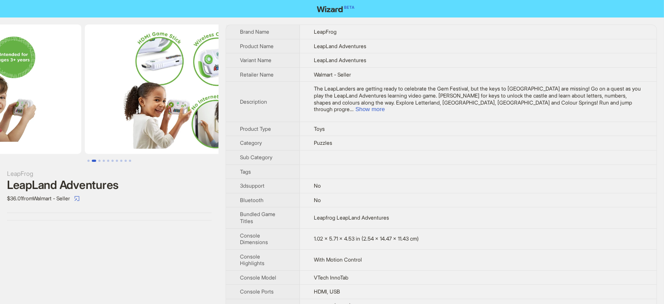
drag, startPoint x: 144, startPoint y: 96, endPoint x: 56, endPoint y: 115, distance: 89.6
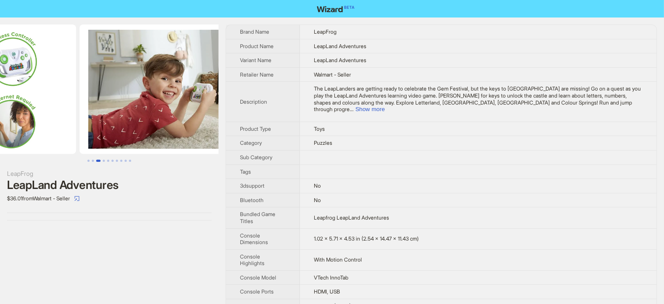
drag, startPoint x: 128, startPoint y: 105, endPoint x: 59, endPoint y: 124, distance: 71.2
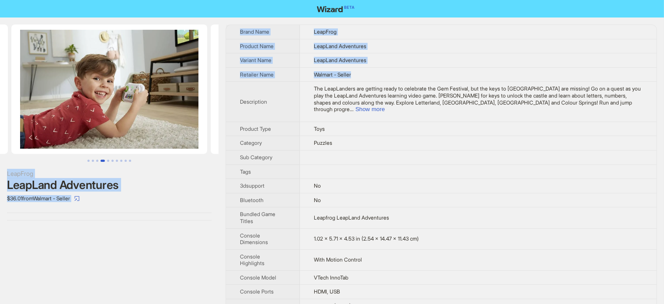
drag, startPoint x: 231, startPoint y: 83, endPoint x: 134, endPoint y: 92, distance: 97.6
click at [167, 163] on div "LeapFrog LeapLand Adventures $36.01 from Walmart - Seller" at bounding box center [109, 122] width 219 height 210
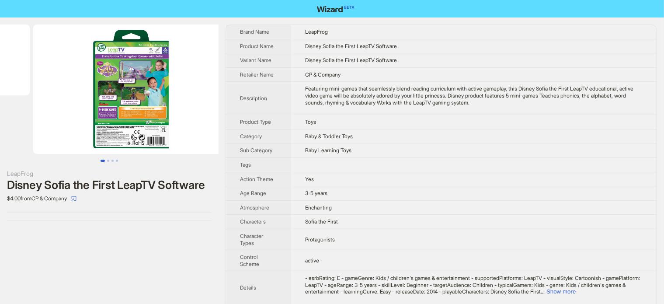
drag, startPoint x: 120, startPoint y: 106, endPoint x: 42, endPoint y: 106, distance: 78.3
click at [49, 106] on img at bounding box center [131, 88] width 196 height 129
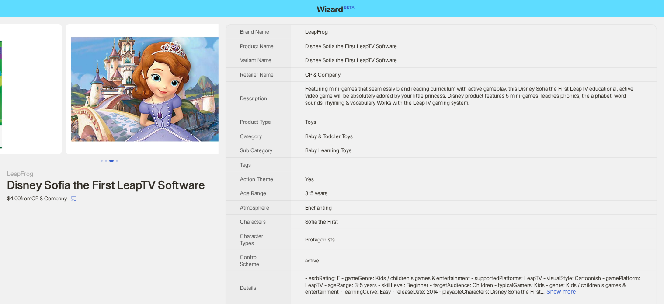
drag, startPoint x: 171, startPoint y: 104, endPoint x: 52, endPoint y: 112, distance: 118.8
click at [55, 112] on ul at bounding box center [109, 88] width 219 height 129
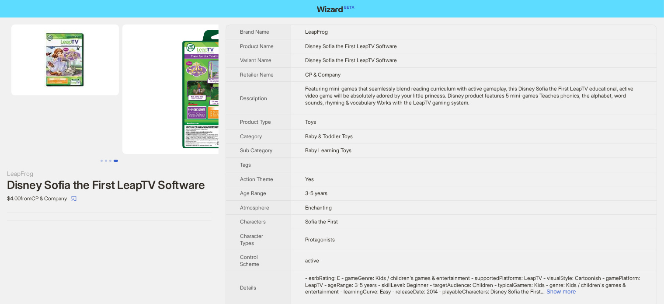
scroll to position [0, 510]
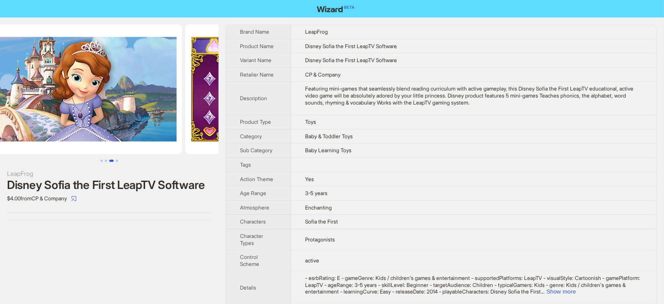
drag, startPoint x: 38, startPoint y: 101, endPoint x: 173, endPoint y: 108, distance: 135.7
click at [173, 108] on ul at bounding box center [109, 88] width 219 height 129
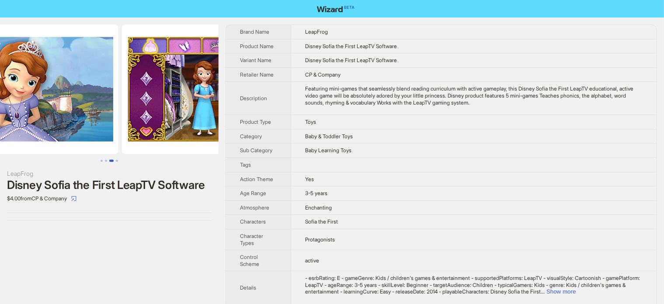
drag, startPoint x: 137, startPoint y: 121, endPoint x: 99, endPoint y: 128, distance: 38.3
click at [103, 127] on ul at bounding box center [109, 88] width 219 height 129
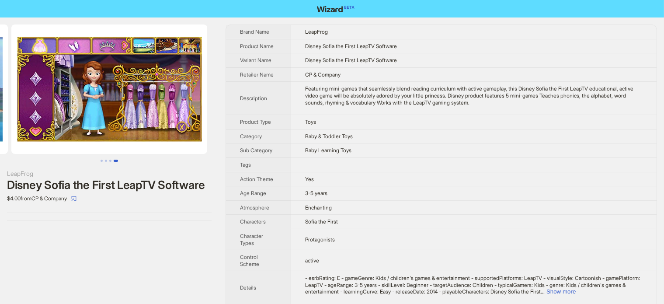
drag, startPoint x: 150, startPoint y: 140, endPoint x: 87, endPoint y: 129, distance: 63.9
click at [94, 141] on li at bounding box center [114, 88] width 209 height 129
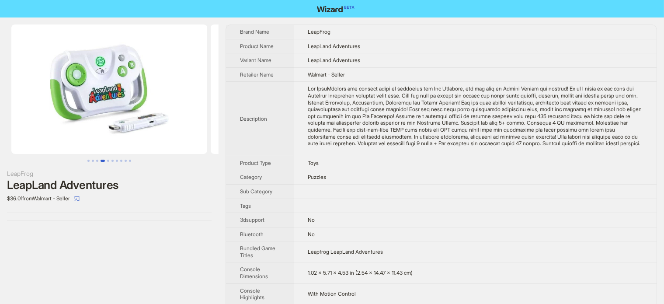
scroll to position [0, 598]
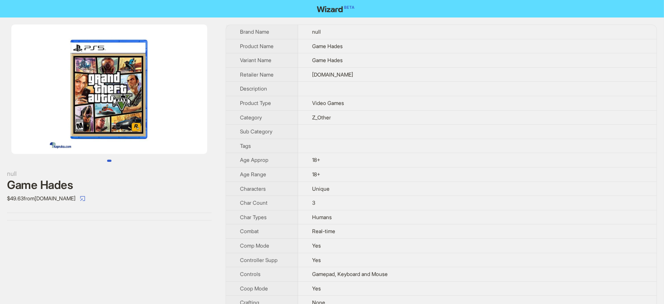
drag, startPoint x: 205, startPoint y: 75, endPoint x: 107, endPoint y: 80, distance: 98.1
click at [107, 80] on img at bounding box center [109, 88] width 196 height 129
drag, startPoint x: 114, startPoint y: 63, endPoint x: 77, endPoint y: 69, distance: 37.2
click at [78, 68] on img at bounding box center [109, 88] width 196 height 129
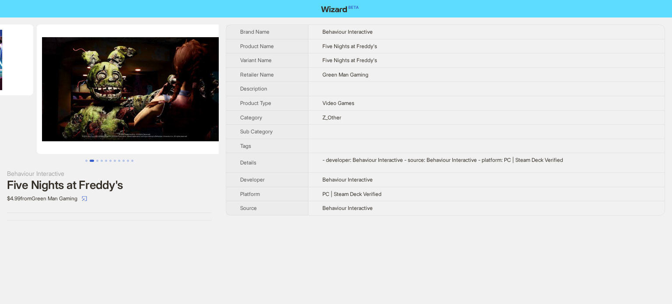
drag, startPoint x: 126, startPoint y: 113, endPoint x: 136, endPoint y: 106, distance: 12.0
click at [113, 116] on img at bounding box center [135, 88] width 196 height 129
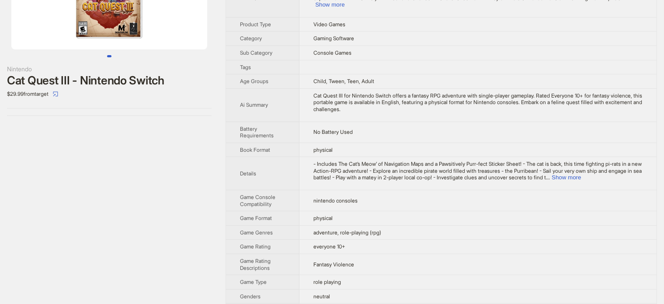
scroll to position [6, 0]
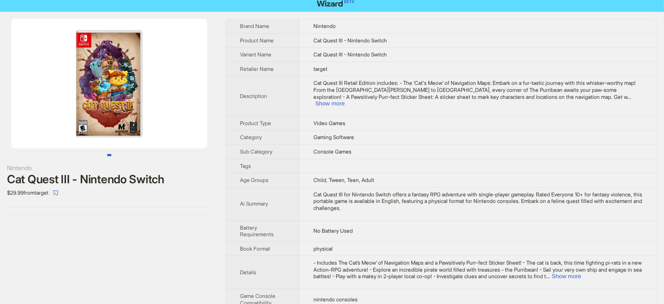
drag, startPoint x: 121, startPoint y: 118, endPoint x: 49, endPoint y: 128, distance: 72.0
click at [49, 128] on img at bounding box center [109, 83] width 196 height 129
drag, startPoint x: 131, startPoint y: 128, endPoint x: 144, endPoint y: 128, distance: 13.1
click at [144, 128] on img at bounding box center [109, 83] width 196 height 129
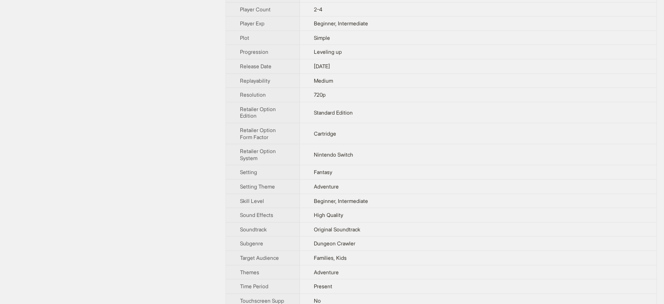
scroll to position [749, 0]
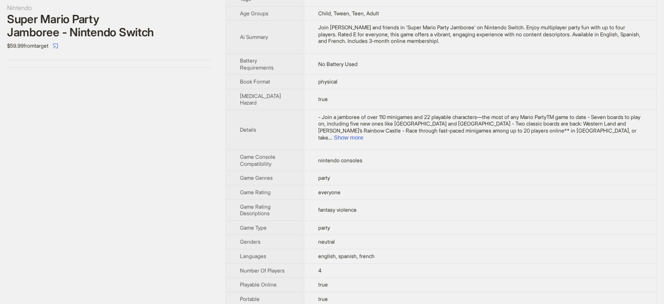
scroll to position [49, 0]
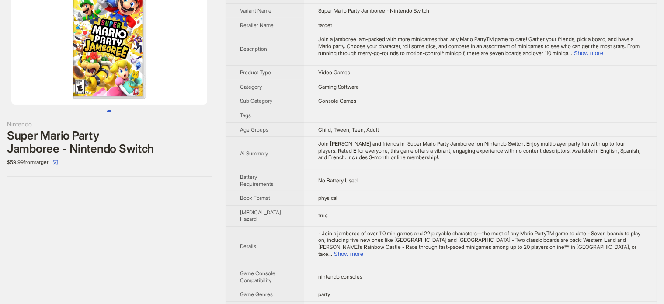
click at [105, 140] on div "Super Mario Party Jamboree - Nintendo Switch" at bounding box center [109, 142] width 205 height 26
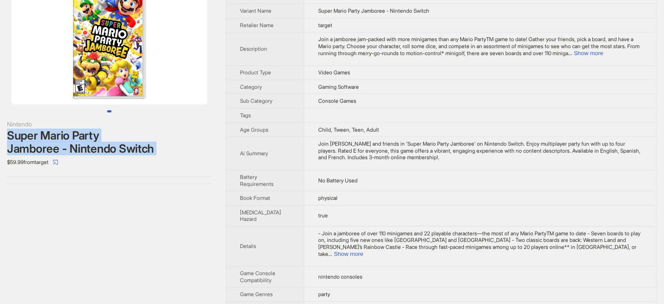
click at [105, 140] on div "Super Mario Party Jamboree - Nintendo Switch" at bounding box center [109, 142] width 205 height 26
copy div "Super Mario Party Jamboree - Nintendo Switch"
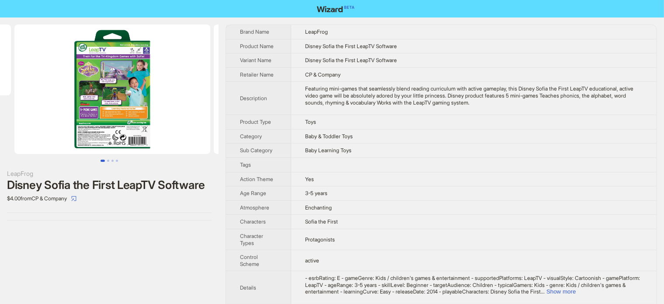
drag, startPoint x: 182, startPoint y: 93, endPoint x: 92, endPoint y: 119, distance: 93.7
click at [93, 118] on img at bounding box center [112, 88] width 196 height 129
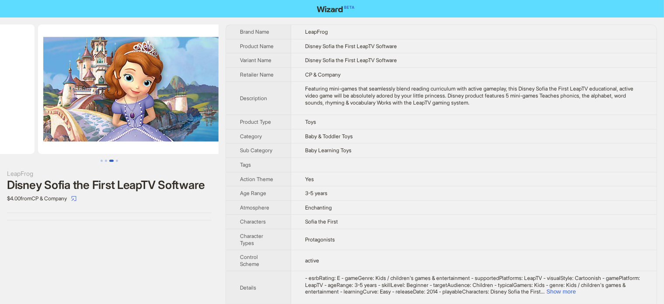
drag, startPoint x: 69, startPoint y: 147, endPoint x: 39, endPoint y: 145, distance: 30.3
click at [36, 146] on ul at bounding box center [109, 88] width 219 height 129
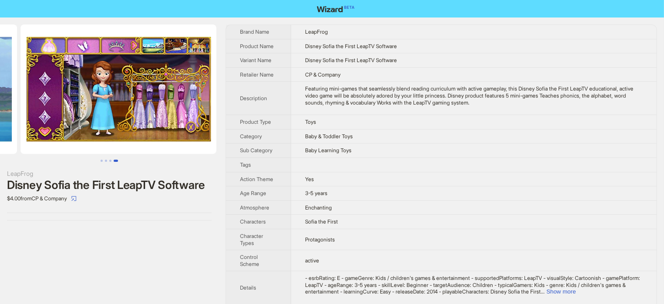
drag, startPoint x: 158, startPoint y: 131, endPoint x: 25, endPoint y: 140, distance: 133.7
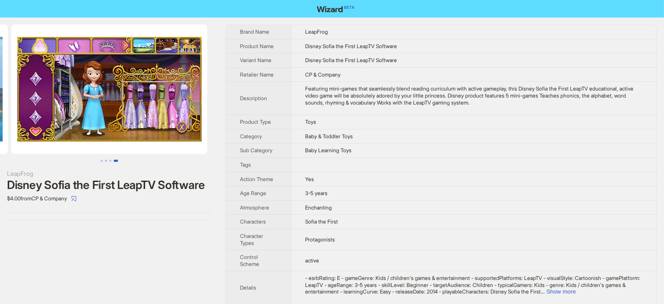
drag, startPoint x: 163, startPoint y: 112, endPoint x: 14, endPoint y: 141, distance: 151.9
click at [0, 145] on ul at bounding box center [109, 88] width 219 height 129
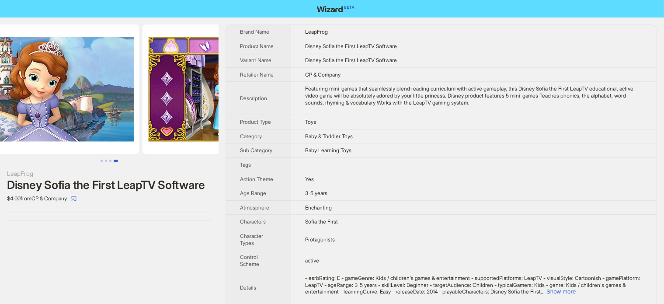
drag, startPoint x: 45, startPoint y: 133, endPoint x: 167, endPoint y: 132, distance: 121.6
click at [167, 132] on ul at bounding box center [109, 88] width 219 height 129
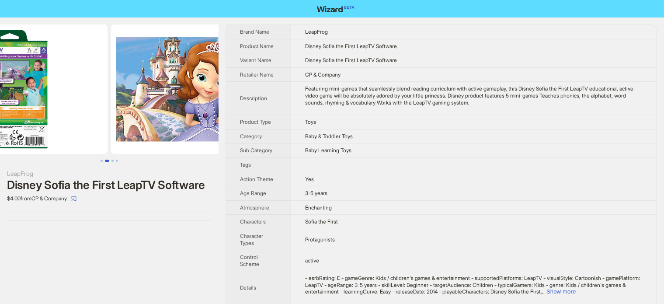
drag, startPoint x: 53, startPoint y: 134, endPoint x: 166, endPoint y: 122, distance: 113.4
click at [166, 122] on ul at bounding box center [109, 88] width 219 height 129
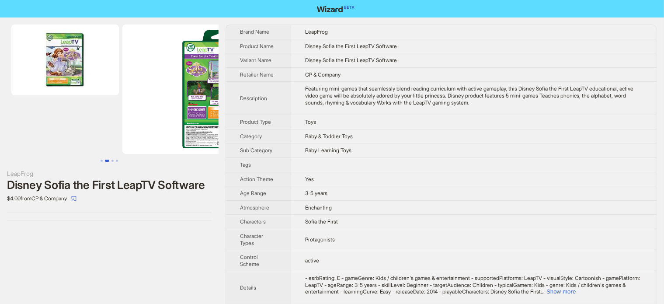
drag, startPoint x: 60, startPoint y: 122, endPoint x: 168, endPoint y: 123, distance: 108.0
click at [168, 123] on img at bounding box center [220, 88] width 196 height 129
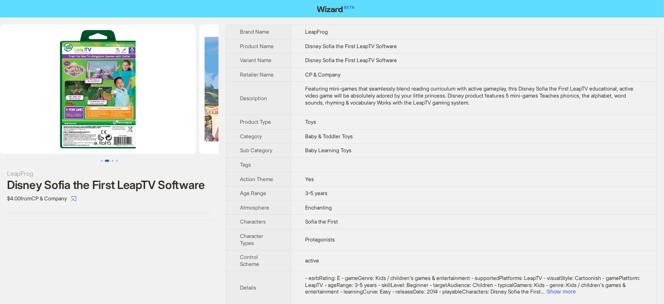
drag, startPoint x: 194, startPoint y: 106, endPoint x: 160, endPoint y: 28, distance: 86.0
click at [59, 135] on img at bounding box center [98, 88] width 196 height 129
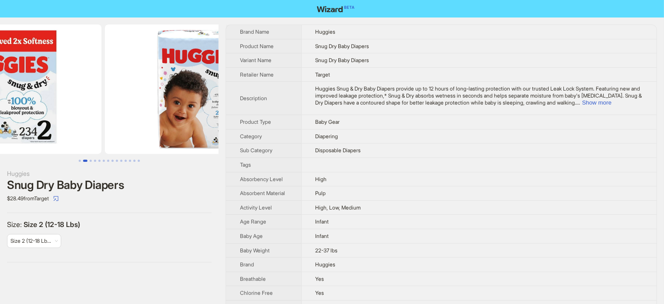
drag, startPoint x: 144, startPoint y: 128, endPoint x: 0, endPoint y: 150, distance: 145.5
click at [0, 150] on ul at bounding box center [109, 88] width 219 height 129
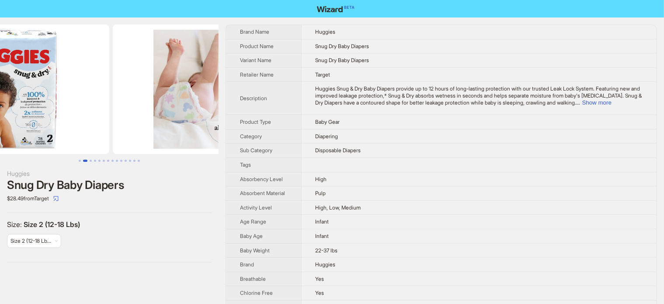
drag, startPoint x: 114, startPoint y: 116, endPoint x: 37, endPoint y: 131, distance: 77.9
click at [40, 132] on img at bounding box center [11, 88] width 196 height 129
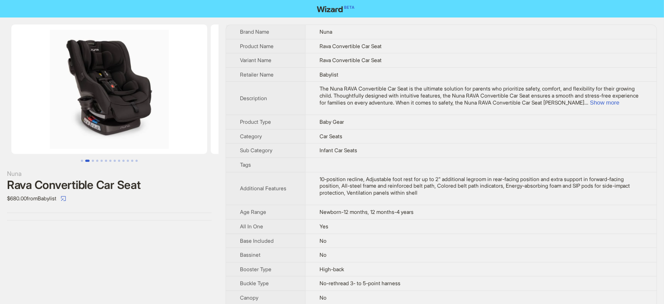
drag, startPoint x: 201, startPoint y: 91, endPoint x: 66, endPoint y: 103, distance: 135.6
click at [83, 100] on ul at bounding box center [109, 88] width 219 height 129
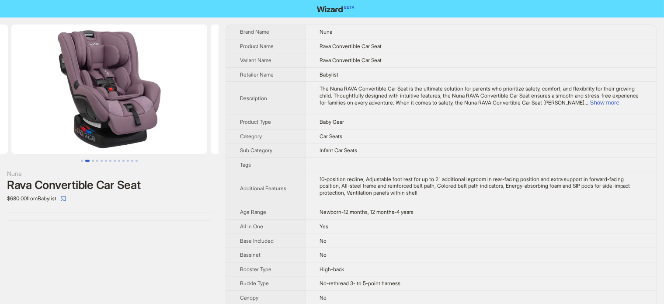
drag, startPoint x: 66, startPoint y: 103, endPoint x: 56, endPoint y: 104, distance: 10.1
click at [56, 104] on img at bounding box center [109, 88] width 196 height 129
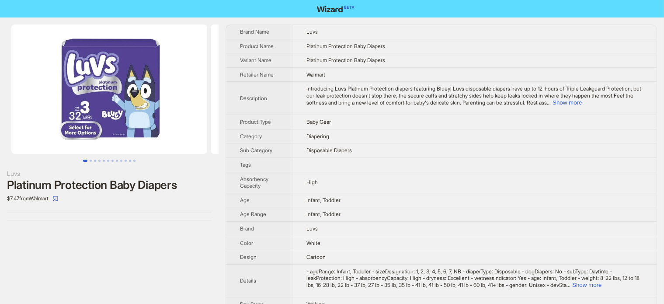
click at [114, 96] on img at bounding box center [109, 88] width 196 height 129
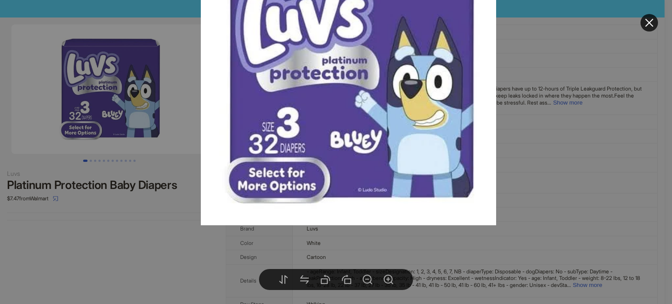
click at [146, 213] on div at bounding box center [336, 152] width 672 height 304
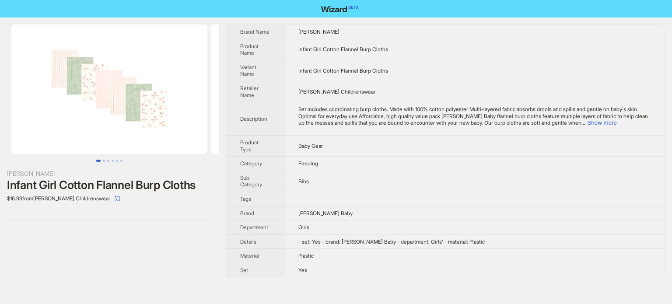
click at [148, 253] on div "Hudson Infant Girl Cotton Flannel Burp Cloths $16.99 from Hudson Childrenswear" at bounding box center [109, 150] width 219 height 267
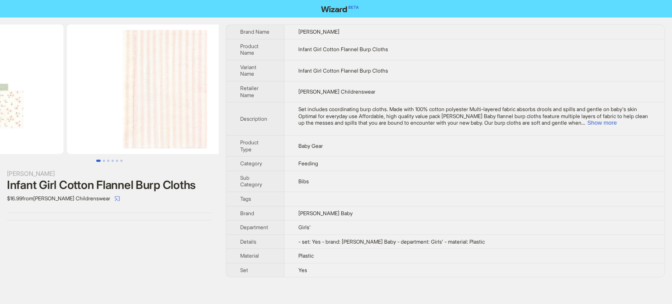
drag, startPoint x: 88, startPoint y: 99, endPoint x: 75, endPoint y: 99, distance: 13.6
click at [75, 99] on ul at bounding box center [109, 88] width 219 height 129
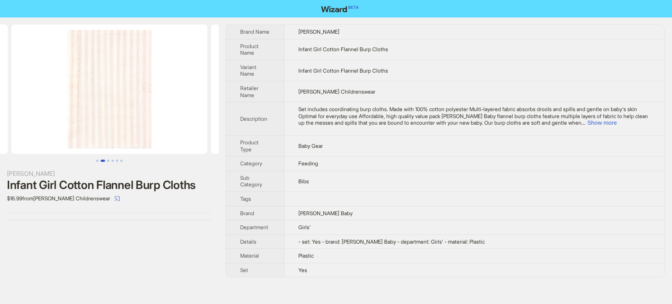
scroll to position [0, 49]
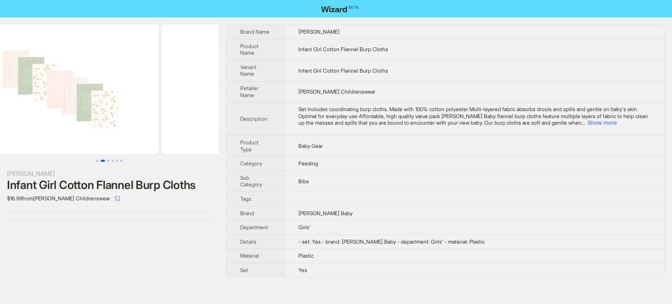
drag, startPoint x: 185, startPoint y: 113, endPoint x: 194, endPoint y: 104, distance: 13.0
click at [188, 112] on img at bounding box center [260, 88] width 196 height 129
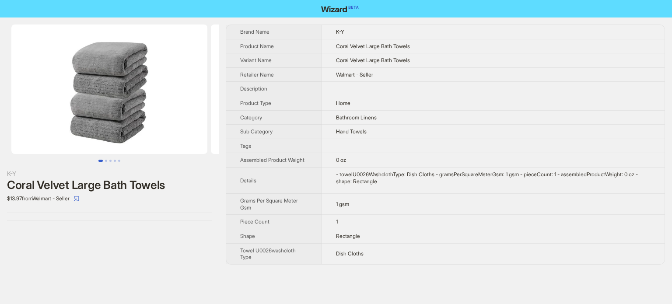
click at [647, 303] on div "K-Y Coral Velvet Large Bath Towels $13.97 from Walmart - Seller Brand Name K-Y …" at bounding box center [336, 152] width 672 height 304
click at [453, 248] on td "Dish Cloths" at bounding box center [493, 253] width 342 height 21
click at [164, 226] on div "K-Y Coral Velvet Large Bath Towels $13.97 from Walmart - Seller" at bounding box center [109, 122] width 219 height 210
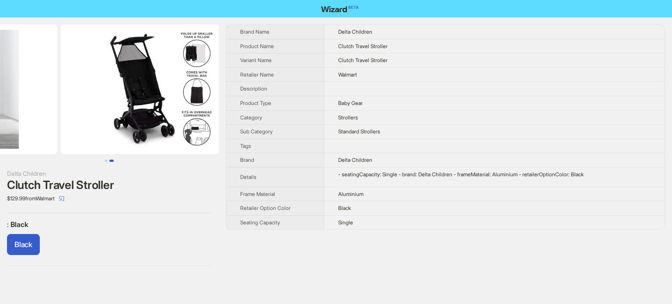
drag, startPoint x: 130, startPoint y: 115, endPoint x: 22, endPoint y: 134, distance: 109.6
click at [23, 134] on ul at bounding box center [109, 88] width 219 height 129
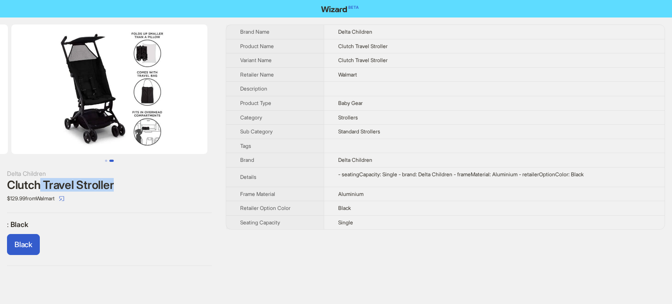
drag, startPoint x: 43, startPoint y: 186, endPoint x: 140, endPoint y: 187, distance: 97.1
click at [140, 187] on div "Clutch Travel Stroller" at bounding box center [109, 184] width 205 height 13
click at [76, 192] on div "$129.99 from Walmart" at bounding box center [109, 199] width 205 height 14
click at [78, 188] on div "Clutch Travel Stroller" at bounding box center [109, 184] width 205 height 13
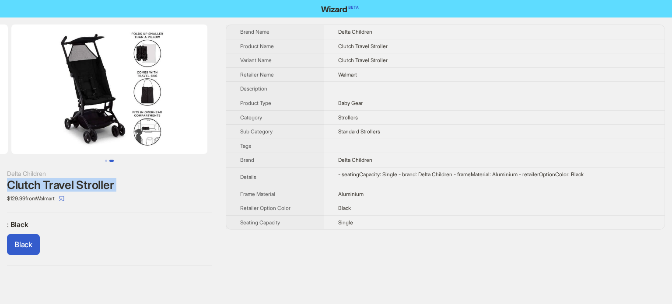
click at [78, 188] on div "Clutch Travel Stroller" at bounding box center [109, 184] width 205 height 13
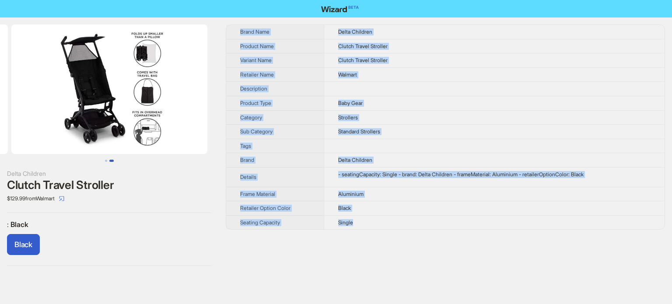
drag, startPoint x: 325, startPoint y: 24, endPoint x: 413, endPoint y: 223, distance: 217.3
click at [413, 223] on div "Brand Name Delta Children Product Name Clutch Travel Stroller Variant Name Clut…" at bounding box center [445, 126] width 439 height 205
copy tbody "Brand Name Delta Children Product Name Clutch Travel Stroller Variant Name Clut…"
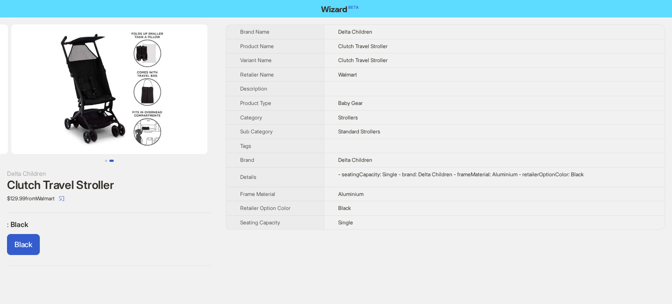
click at [136, 186] on div "Clutch Travel Stroller" at bounding box center [109, 184] width 205 height 13
drag, startPoint x: 42, startPoint y: 186, endPoint x: 133, endPoint y: 193, distance: 91.2
click at [133, 193] on div "Delta Children Clutch Travel Stroller $129.99 from Walmart" at bounding box center [109, 187] width 205 height 37
click at [140, 211] on div "Delta Children Clutch Travel Stroller $129.99 from Walmart : Black Black" at bounding box center [109, 144] width 219 height 255
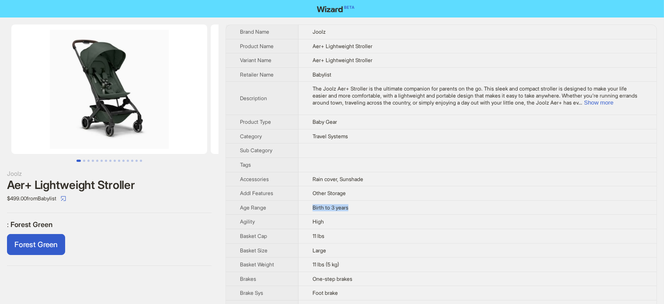
drag, startPoint x: 306, startPoint y: 204, endPoint x: 360, endPoint y: 204, distance: 54.7
click at [360, 204] on td "Birth to 3 years" at bounding box center [478, 207] width 358 height 14
